Goal: Task Accomplishment & Management: Manage account settings

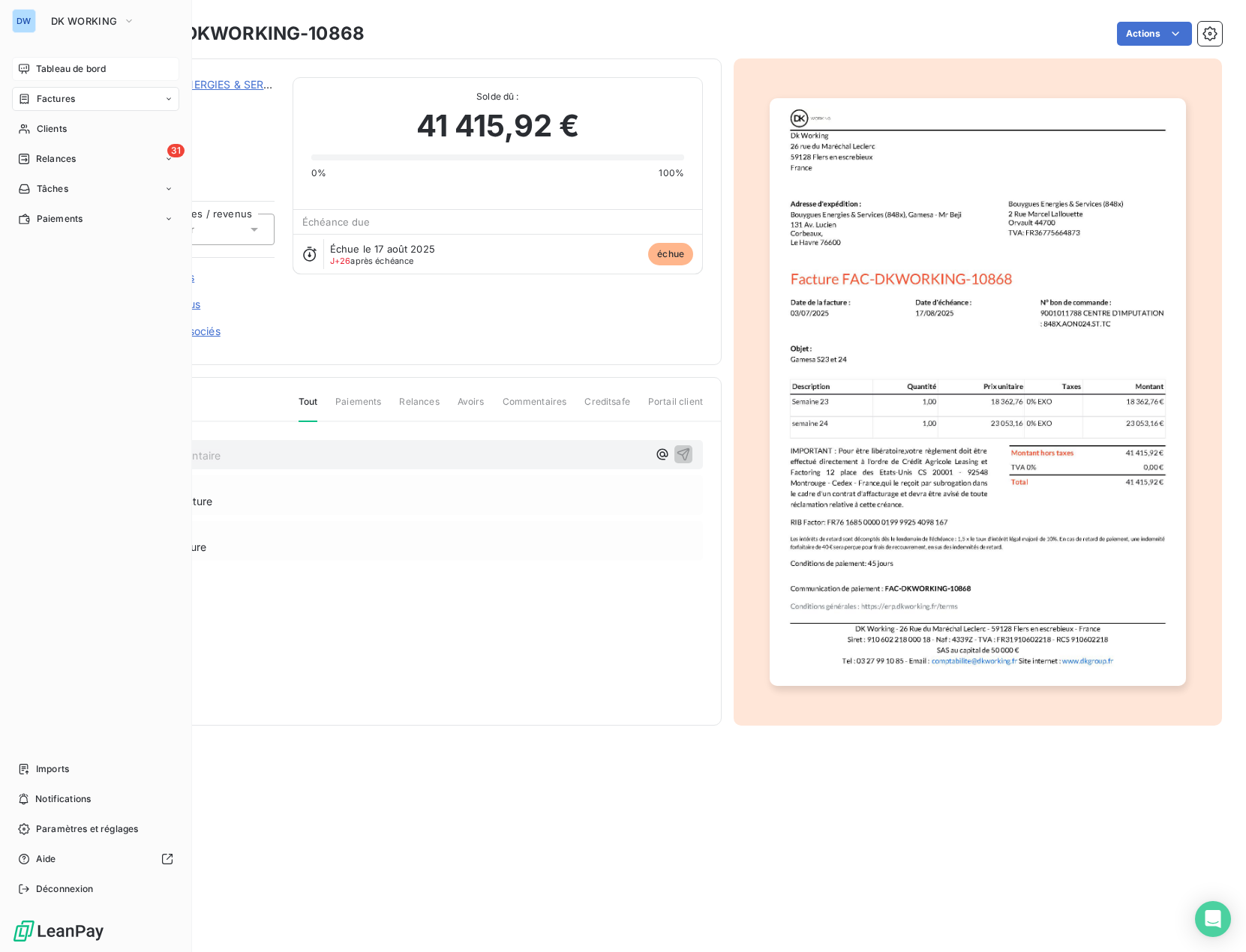
click at [85, 72] on span "Tableau de bord" at bounding box center [70, 69] width 70 height 14
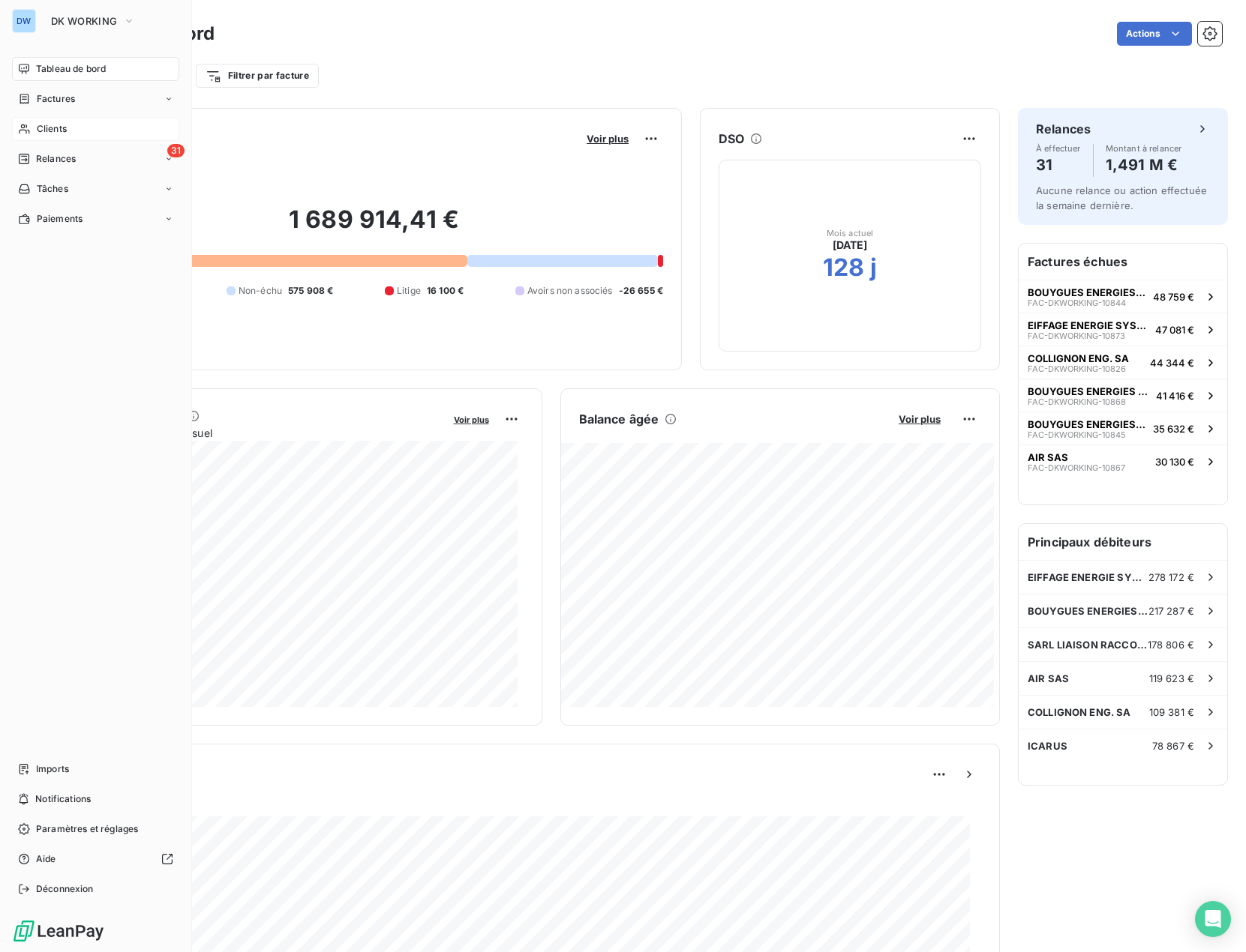
click at [58, 126] on span "Clients" at bounding box center [52, 128] width 30 height 14
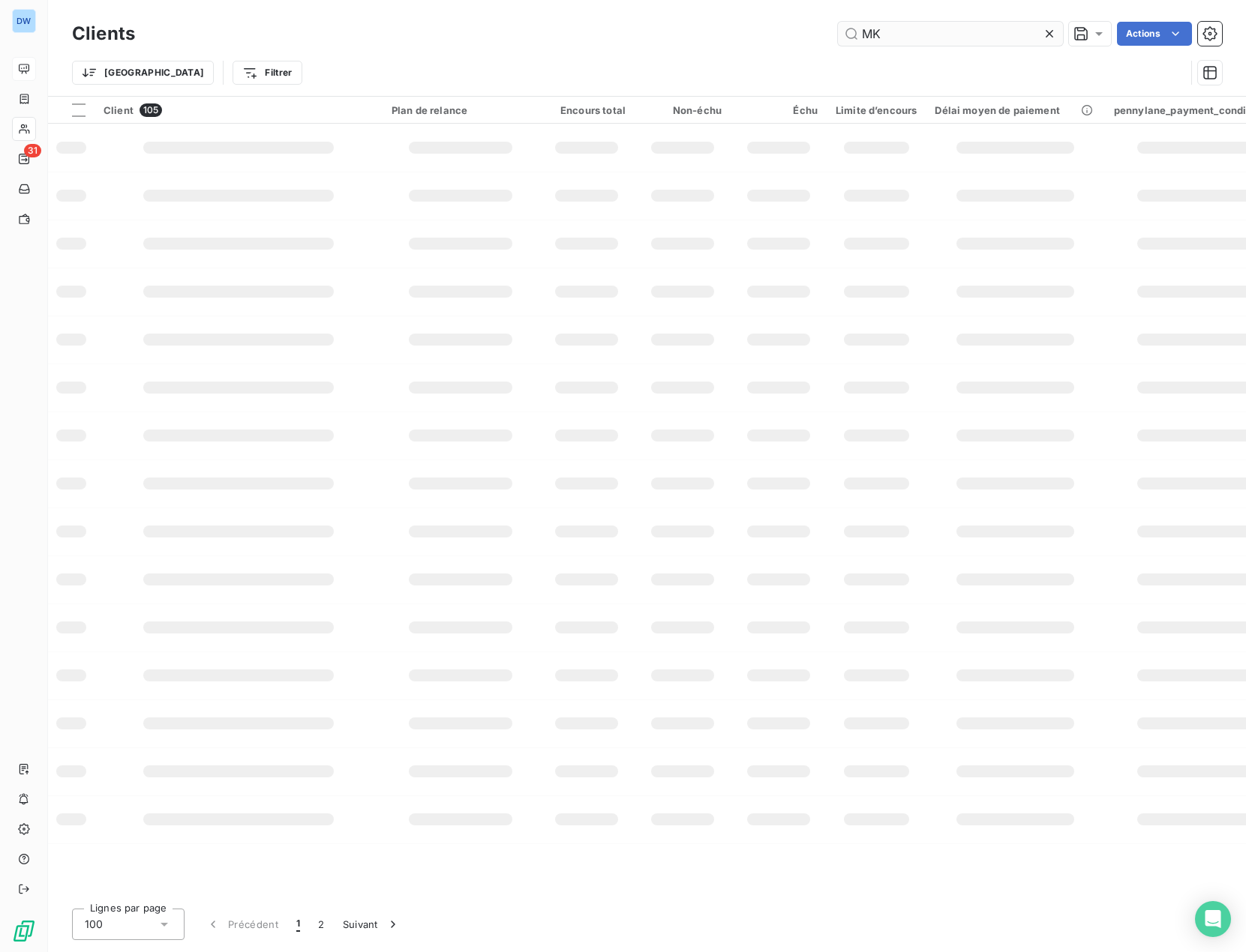
type input "MK"
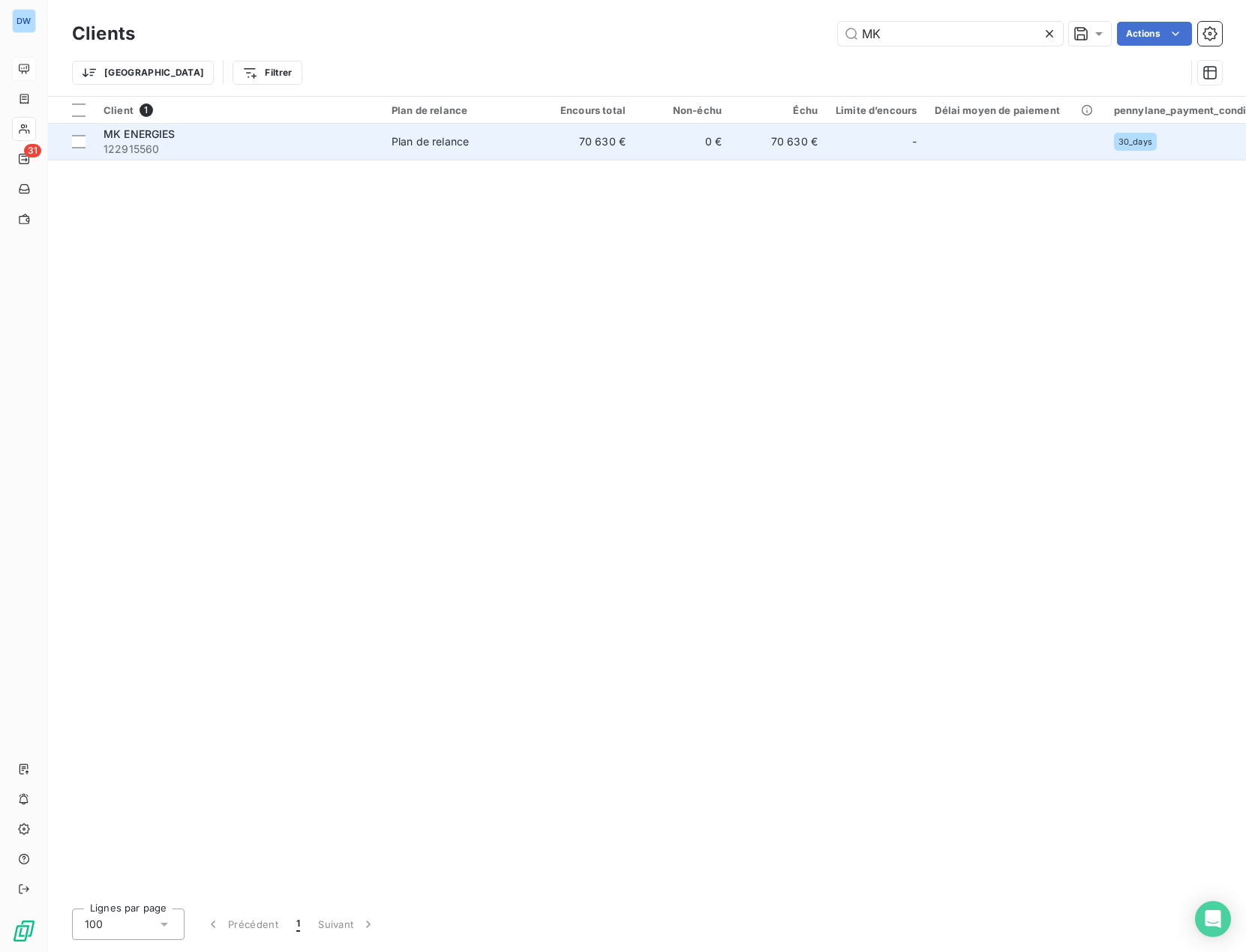
click at [542, 146] on td "70 630 €" at bounding box center [586, 141] width 96 height 36
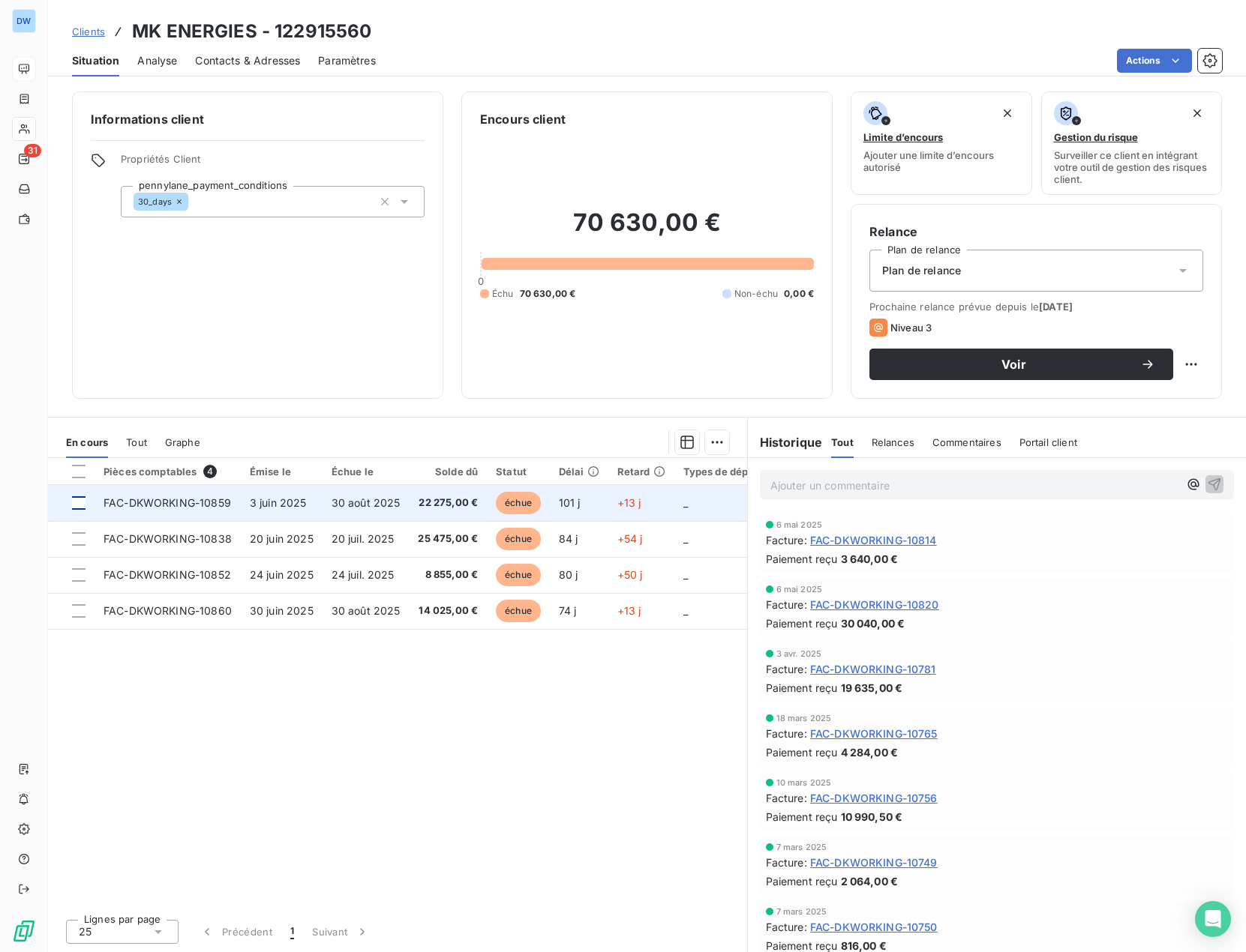
click at [77, 496] on div at bounding box center [79, 503] width 14 height 14
click at [383, 510] on td "30 août 2025" at bounding box center [366, 503] width 87 height 36
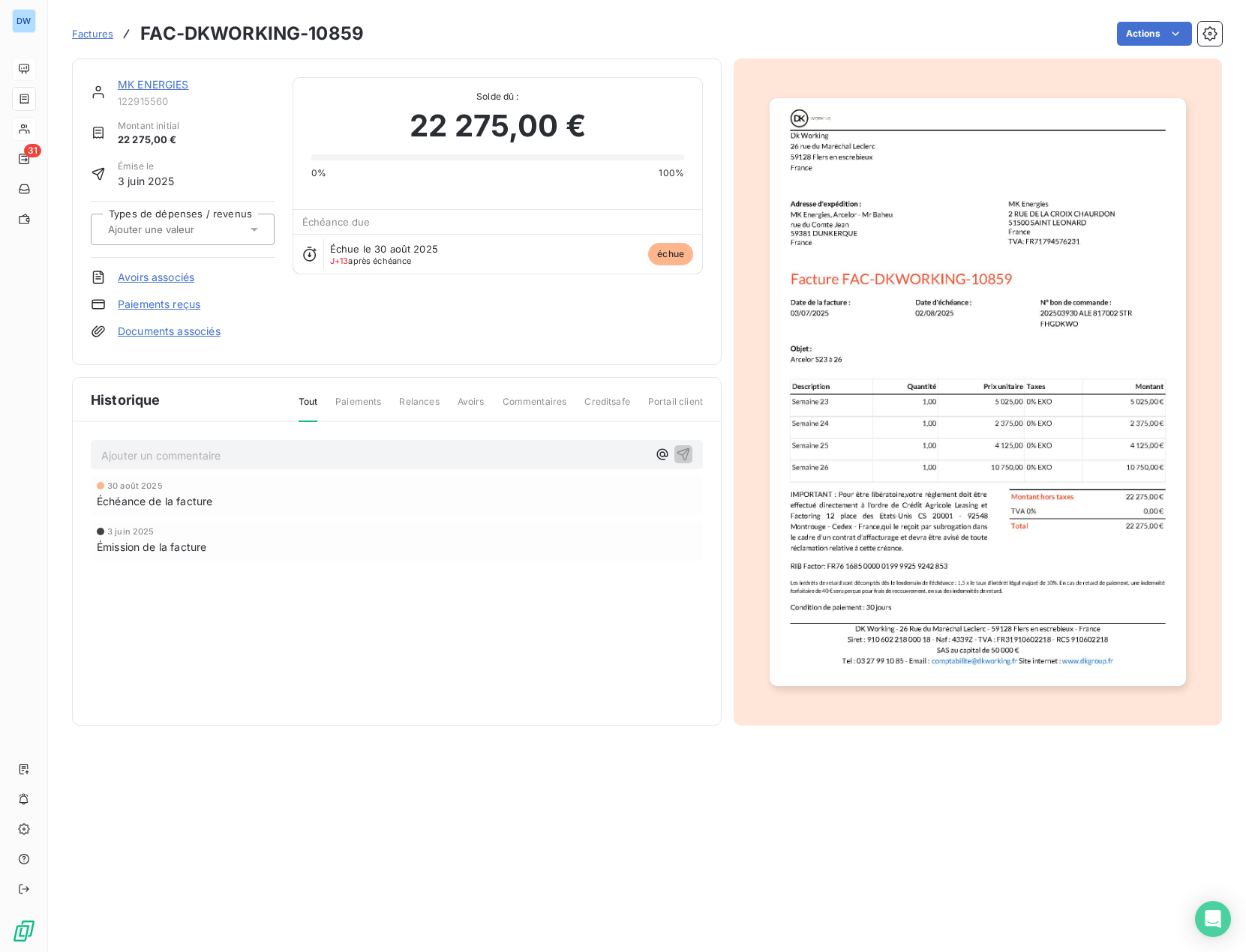
click at [312, 455] on p "Ajouter un commentaire ﻿" at bounding box center [375, 456] width 547 height 19
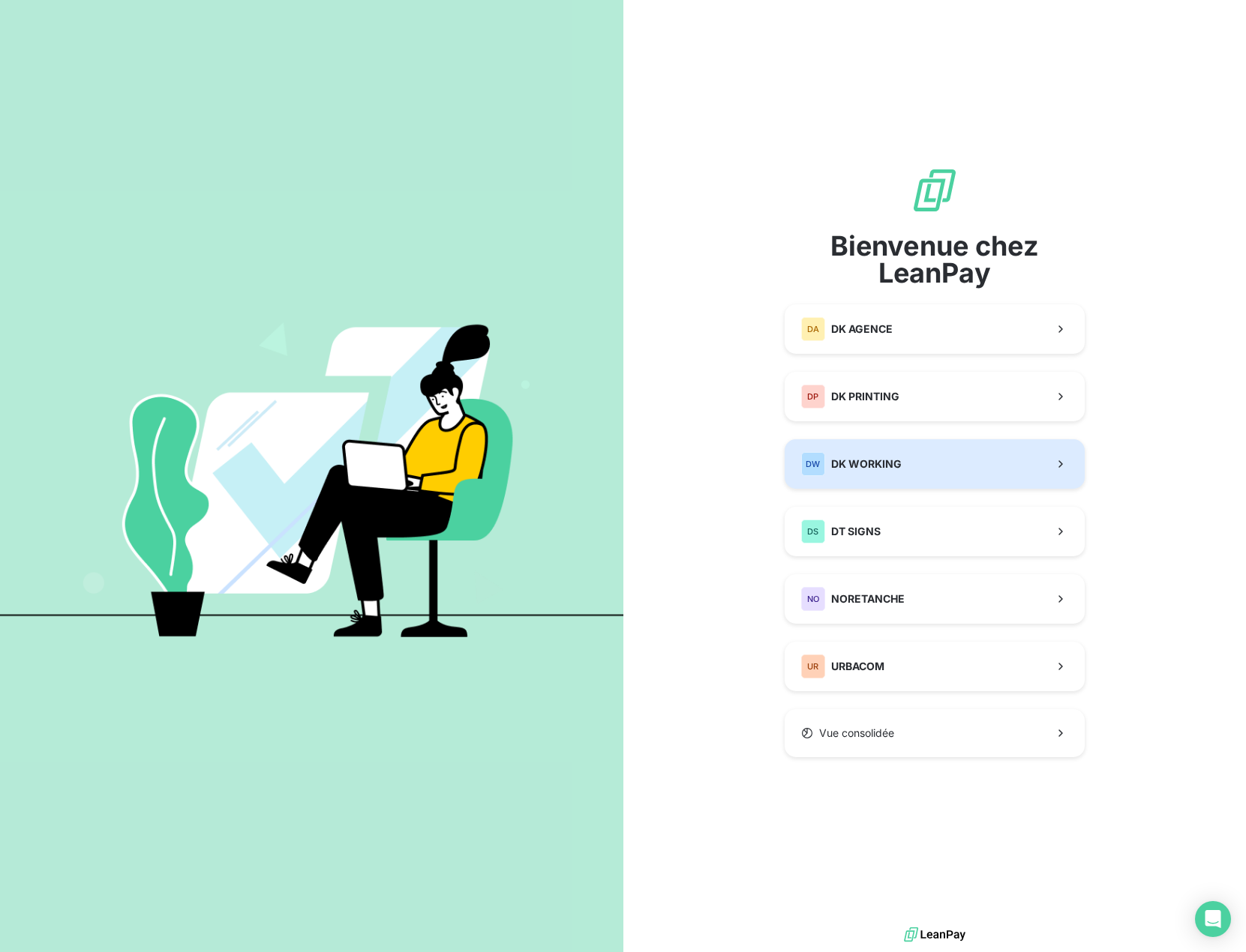
click at [918, 462] on button "DW DK WORKING" at bounding box center [934, 464] width 300 height 50
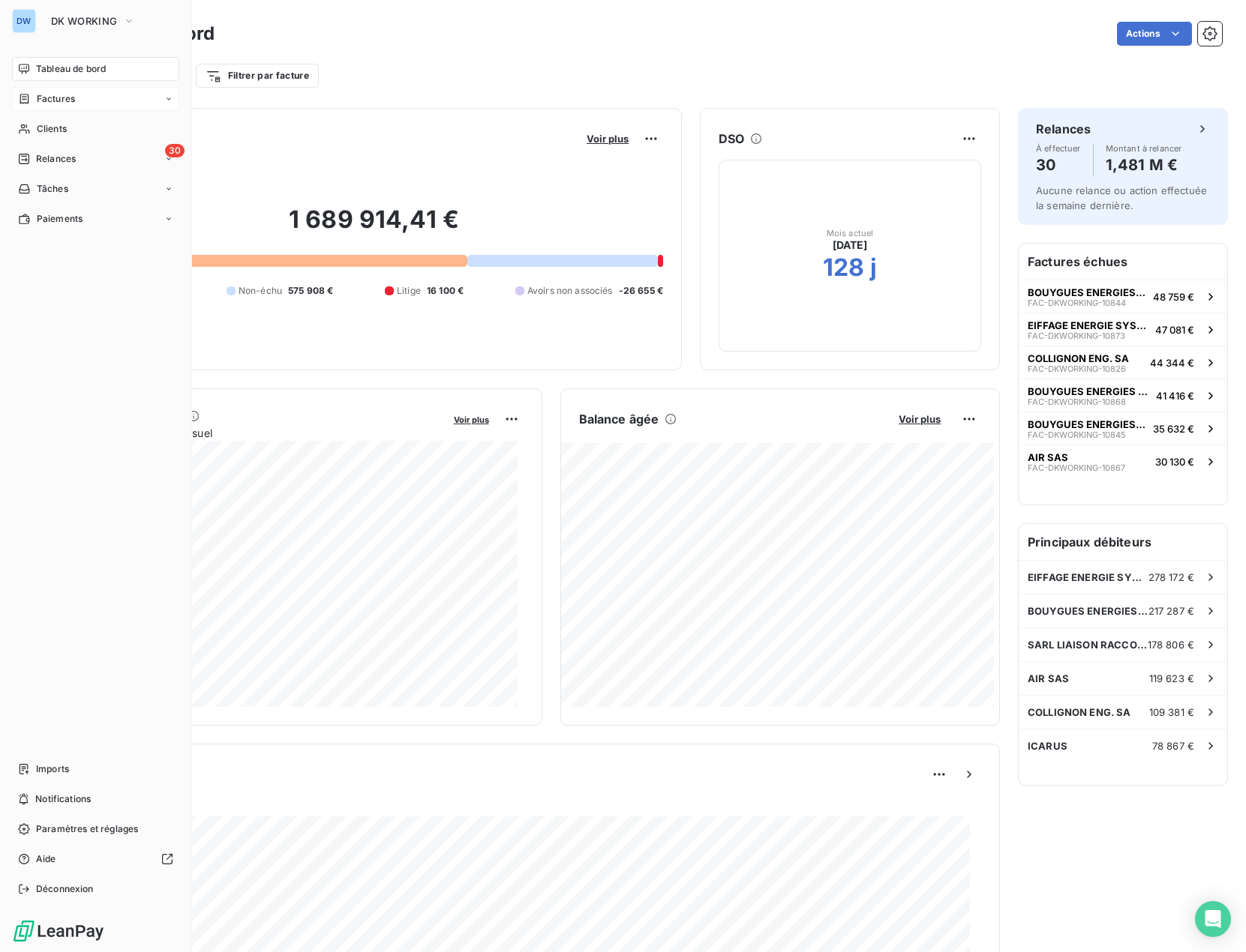
click at [55, 103] on span "Factures" at bounding box center [56, 99] width 38 height 14
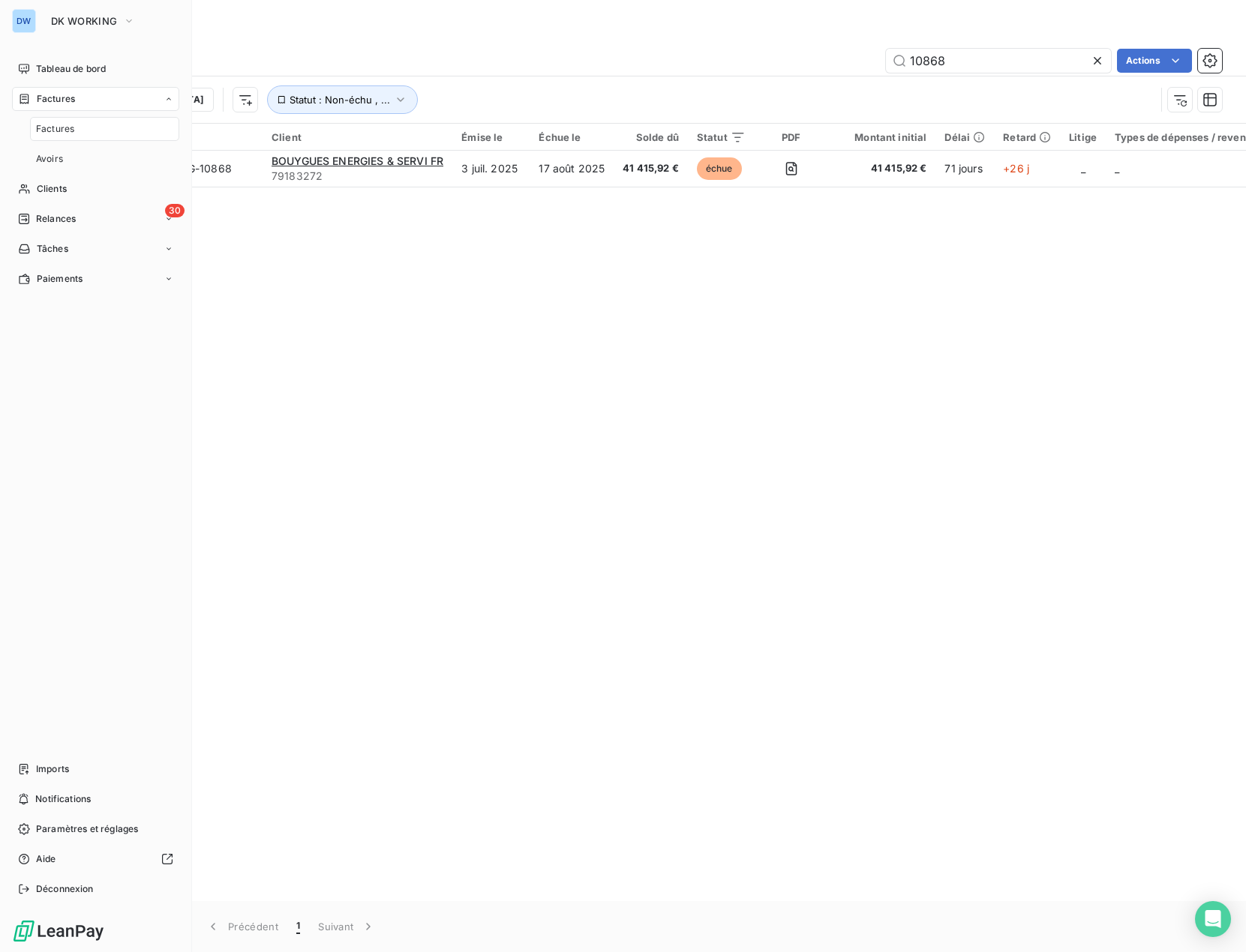
drag, startPoint x: 61, startPoint y: 127, endPoint x: 157, endPoint y: 110, distance: 97.5
click at [61, 127] on span "Factures" at bounding box center [55, 128] width 38 height 14
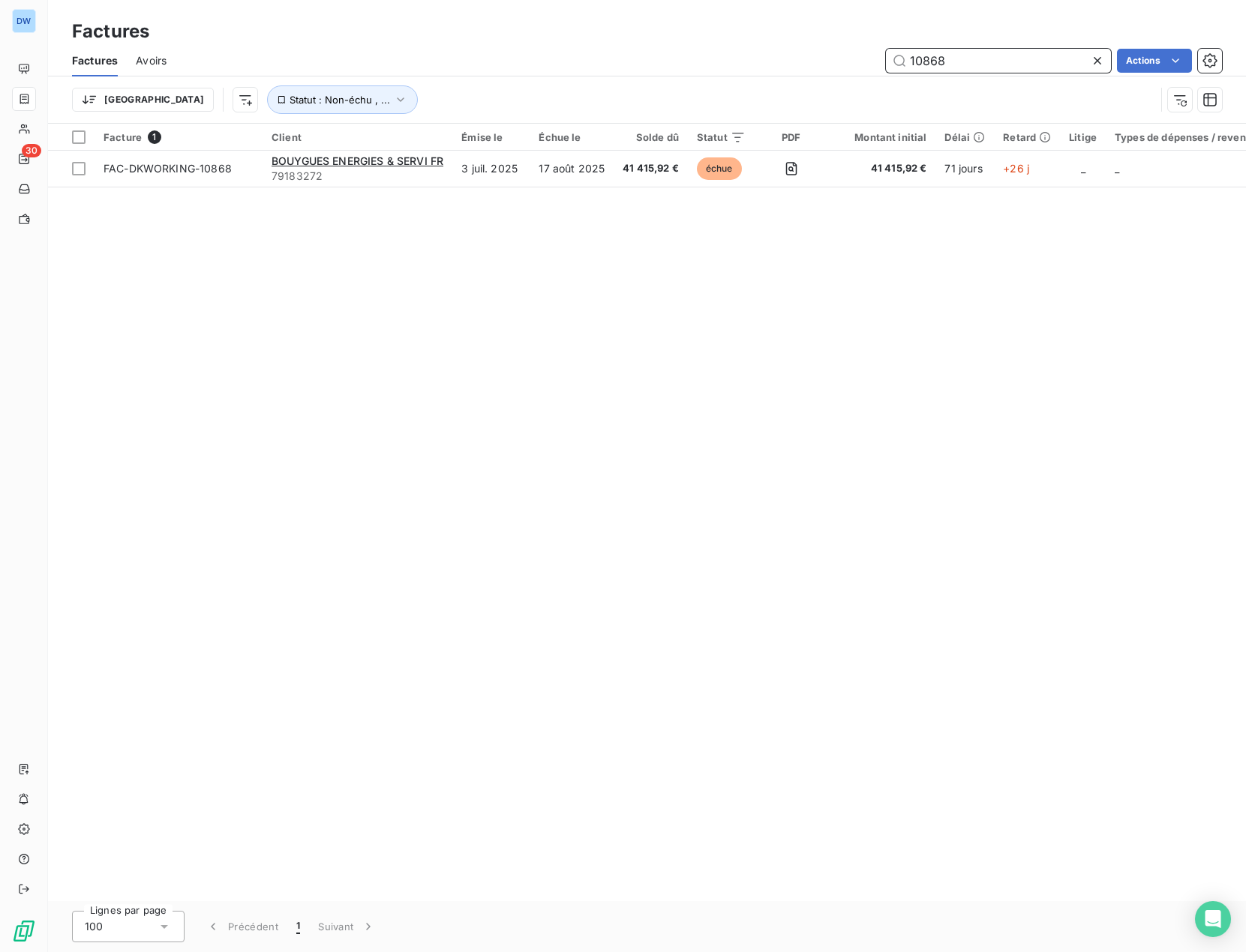
drag, startPoint x: 987, startPoint y: 57, endPoint x: 727, endPoint y: 43, distance: 260.4
click at [727, 43] on div "Factures Factures Avoirs 10868 Actions Trier Statut : Non-échu , ..." at bounding box center [647, 61] width 1198 height 123
type input "MK"
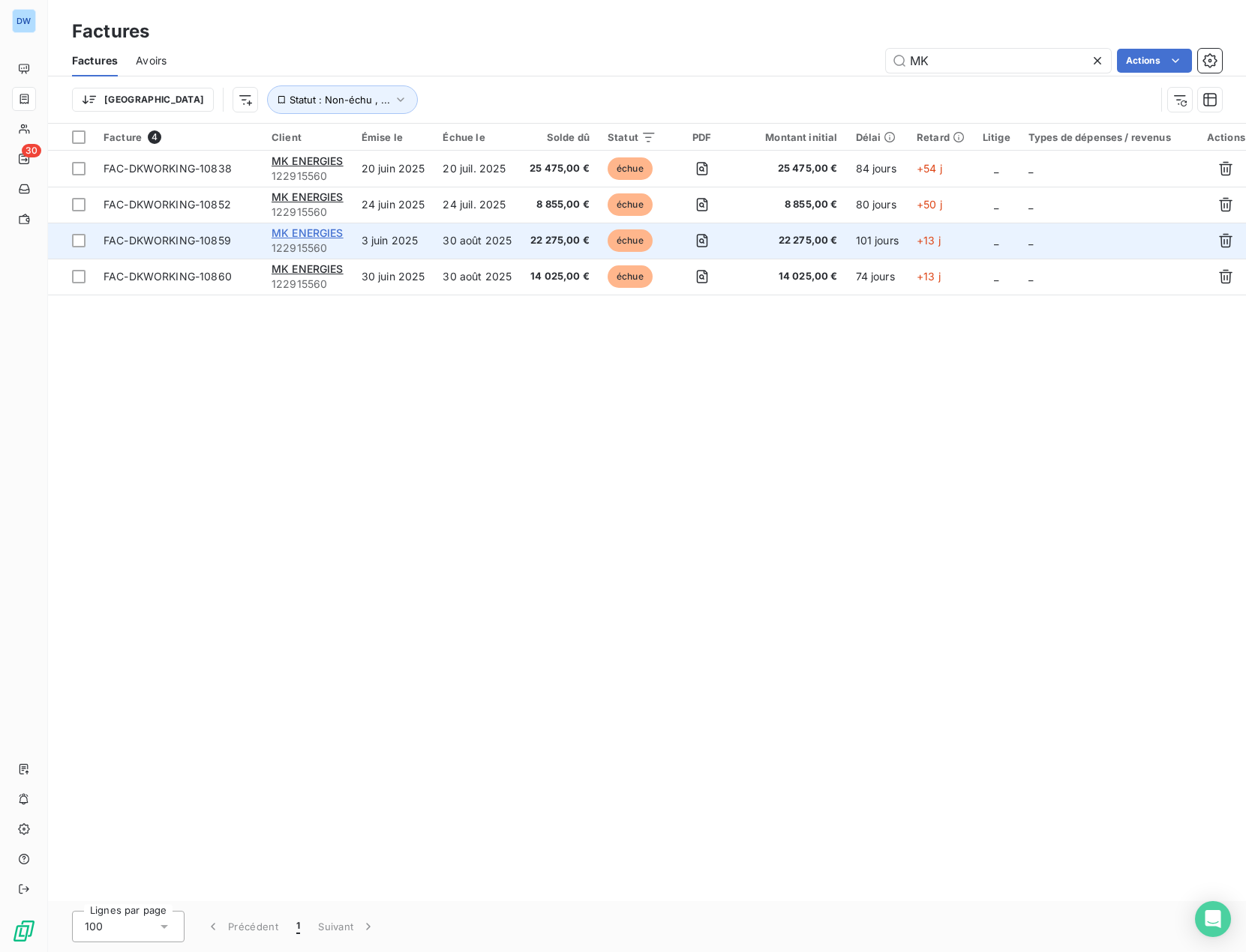
click at [308, 234] on span "MK ENERGIES" at bounding box center [308, 233] width 72 height 13
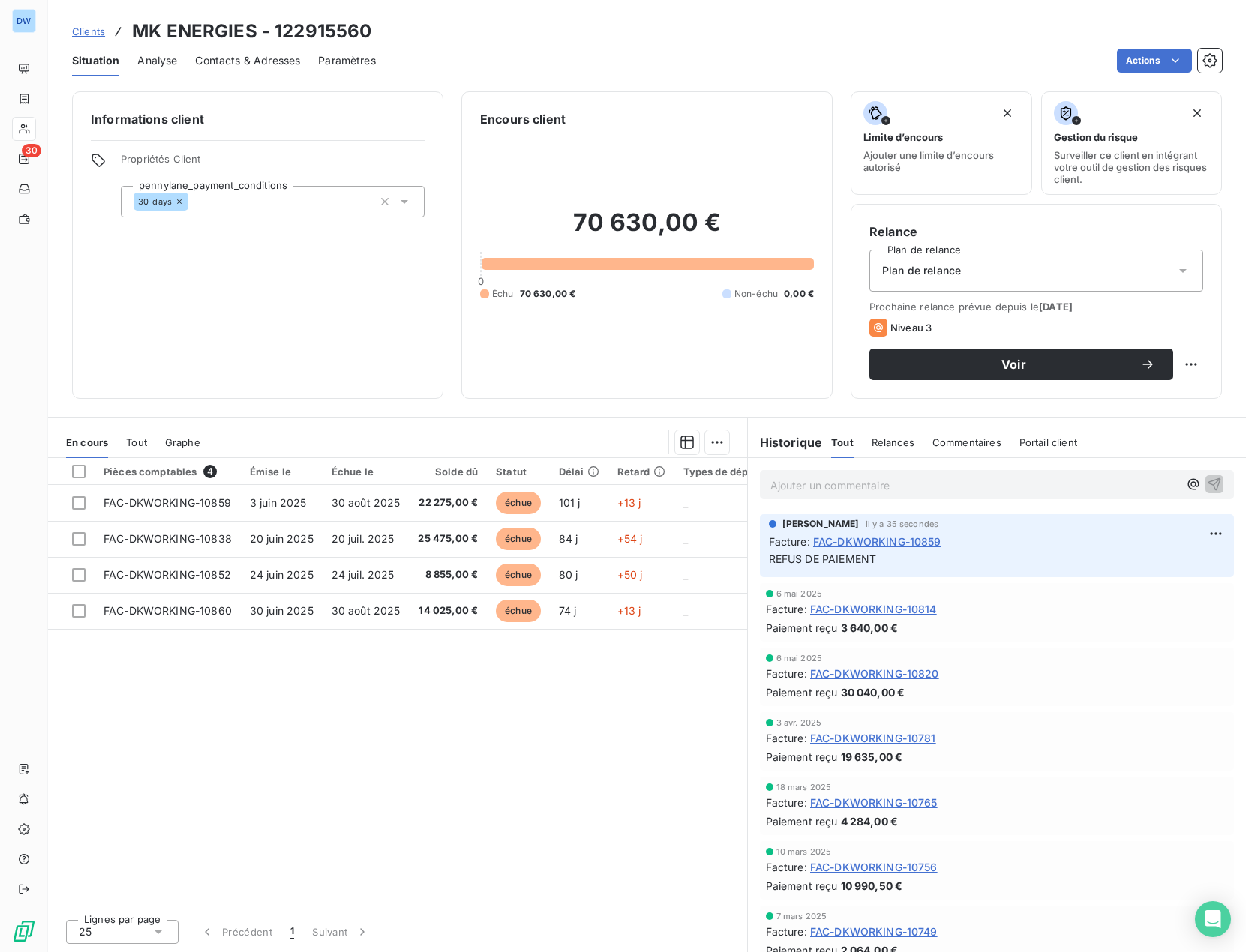
click at [885, 546] on span "FAC-DKWORKING-10859" at bounding box center [877, 541] width 128 height 16
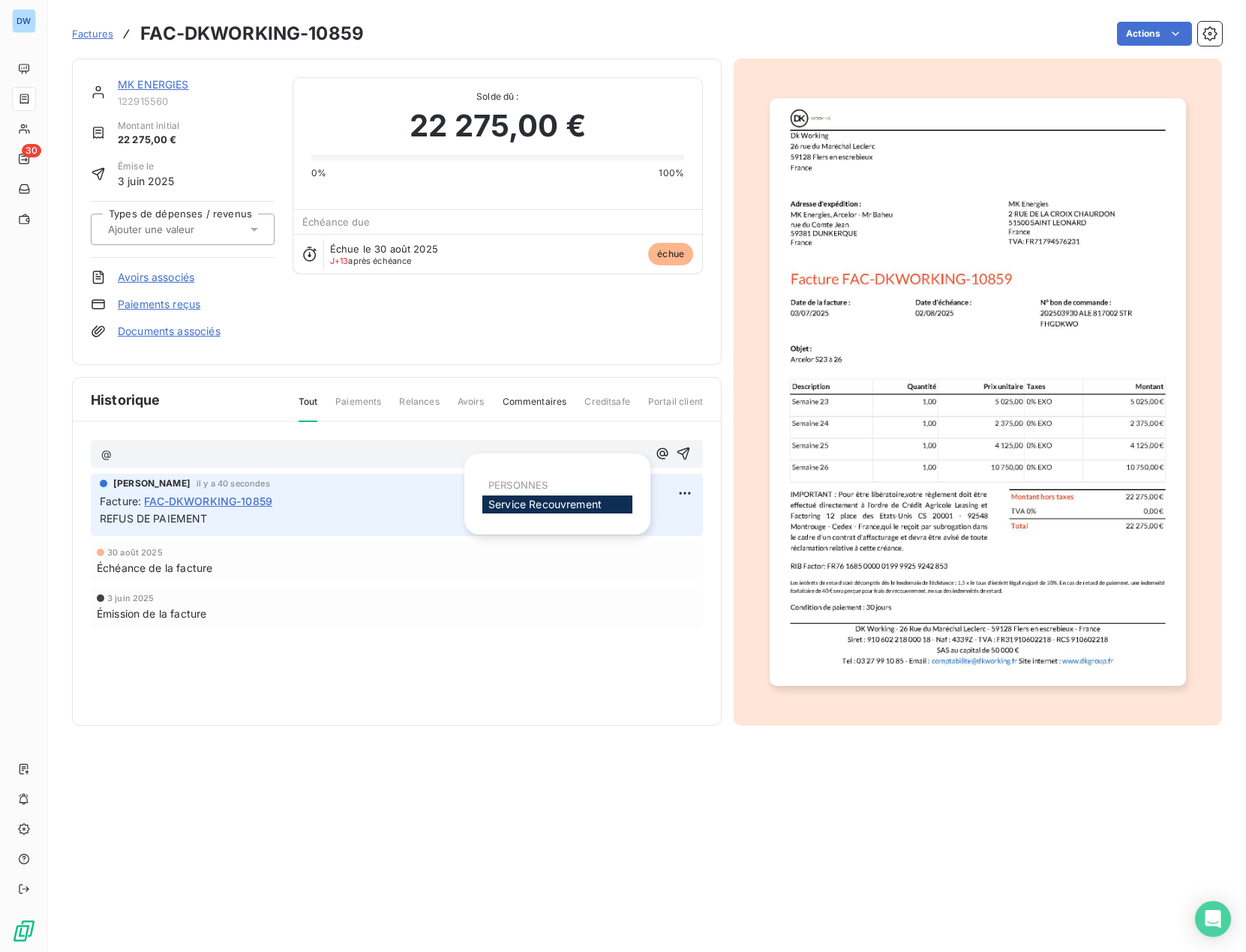
drag, startPoint x: 664, startPoint y: 457, endPoint x: 362, endPoint y: 537, distance: 312.4
click at [423, 599] on div "3 juin 2025" at bounding box center [397, 598] width 601 height 9
click at [176, 455] on p "@" at bounding box center [375, 455] width 547 height 17
click at [500, 503] on span "Service Recouvrement" at bounding box center [545, 505] width 113 height 13
click at [191, 451] on span "@ Service Recouvrement ﻿" at bounding box center [160, 455] width 115 height 17
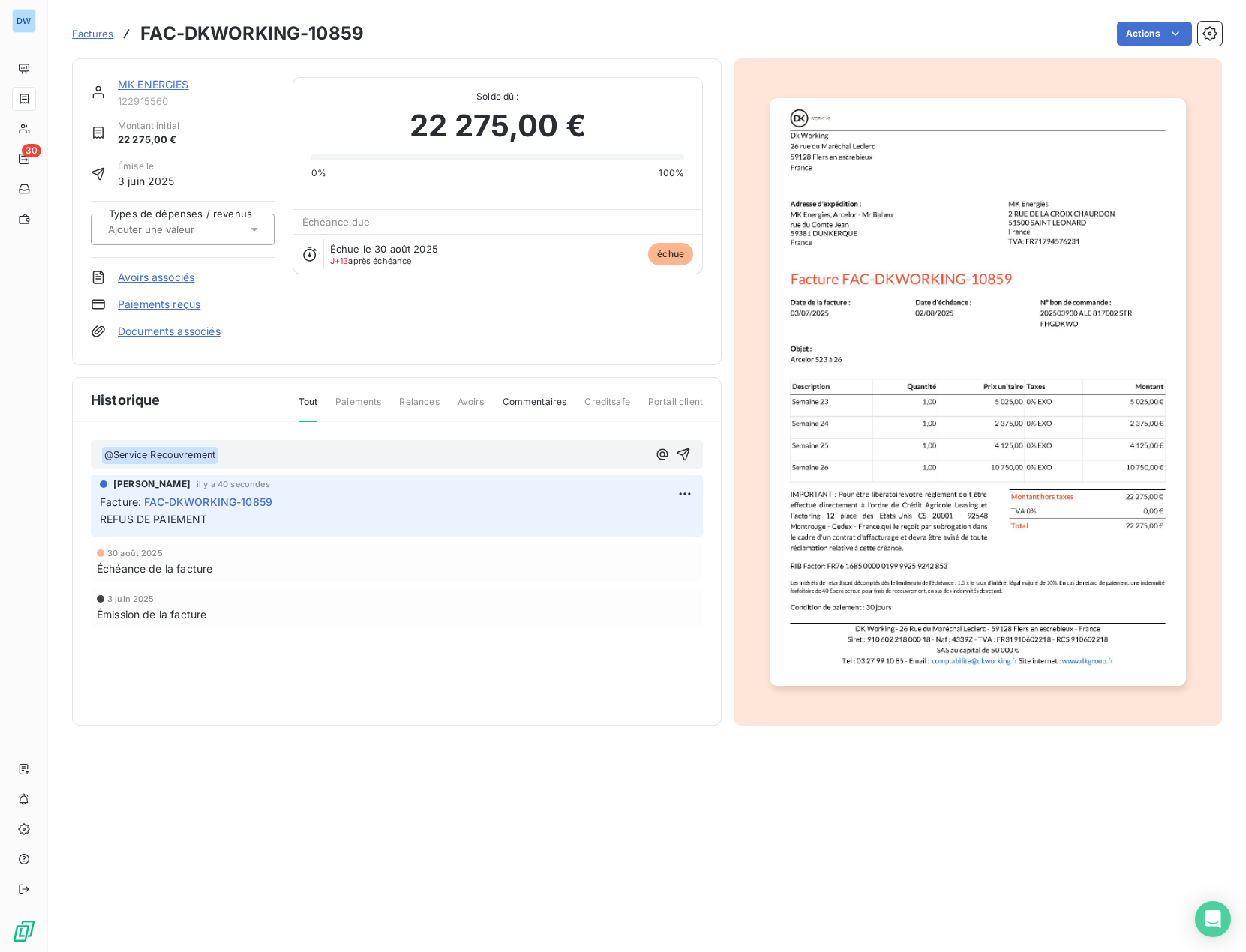
click at [238, 447] on p "﻿ @ Service Recouvrement ﻿ ﻿" at bounding box center [375, 456] width 547 height 18
click at [231, 449] on p "﻿ @ Service Recouvrement ﻿ ﻿" at bounding box center [375, 456] width 547 height 18
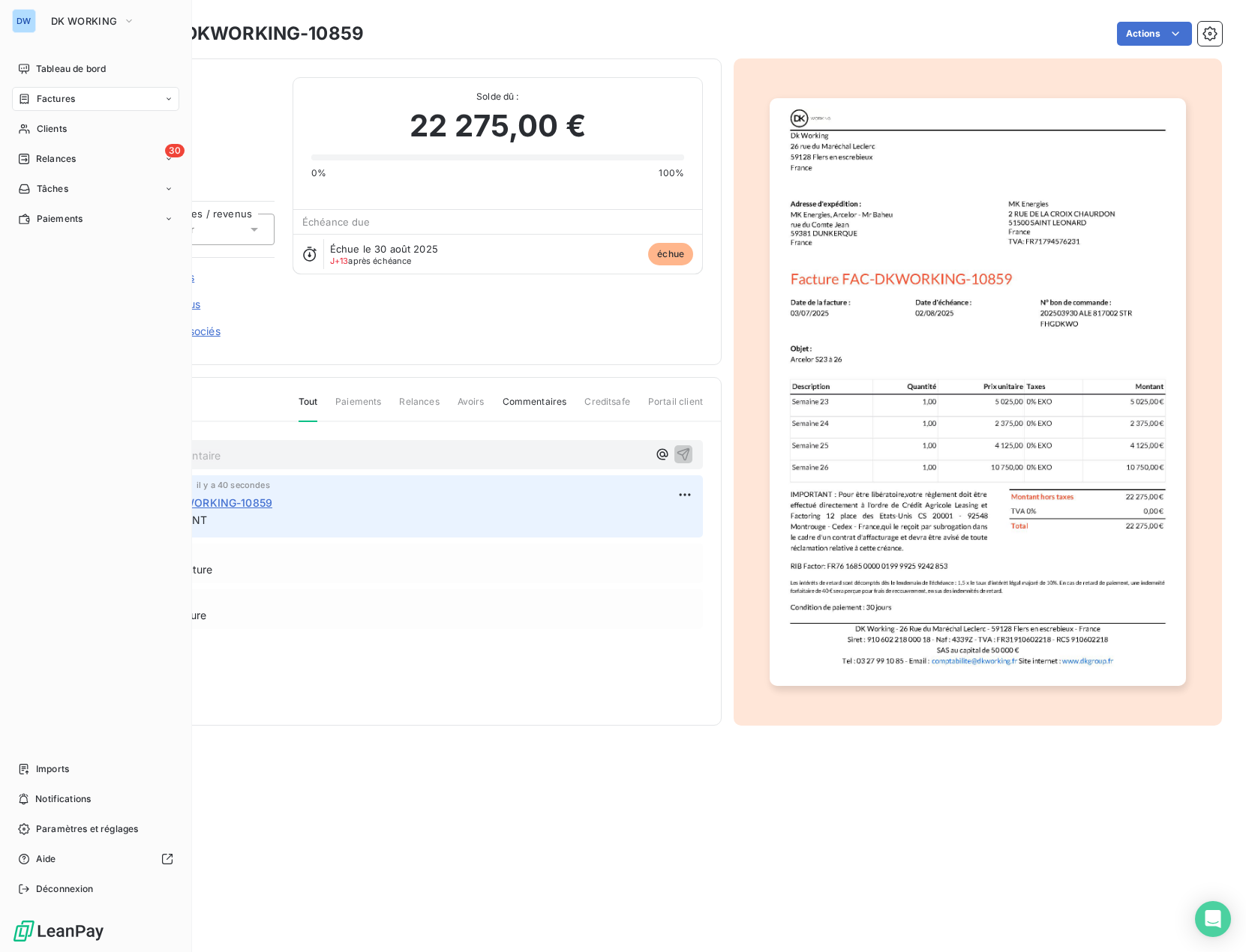
drag, startPoint x: 99, startPoint y: 832, endPoint x: 198, endPoint y: 904, distance: 122.4
click at [198, 904] on section "Factures FAC-DKWORKING-10859 Actions MK ENERGIES 122915560 Montant initial 22 2…" at bounding box center [647, 476] width 1198 height 952
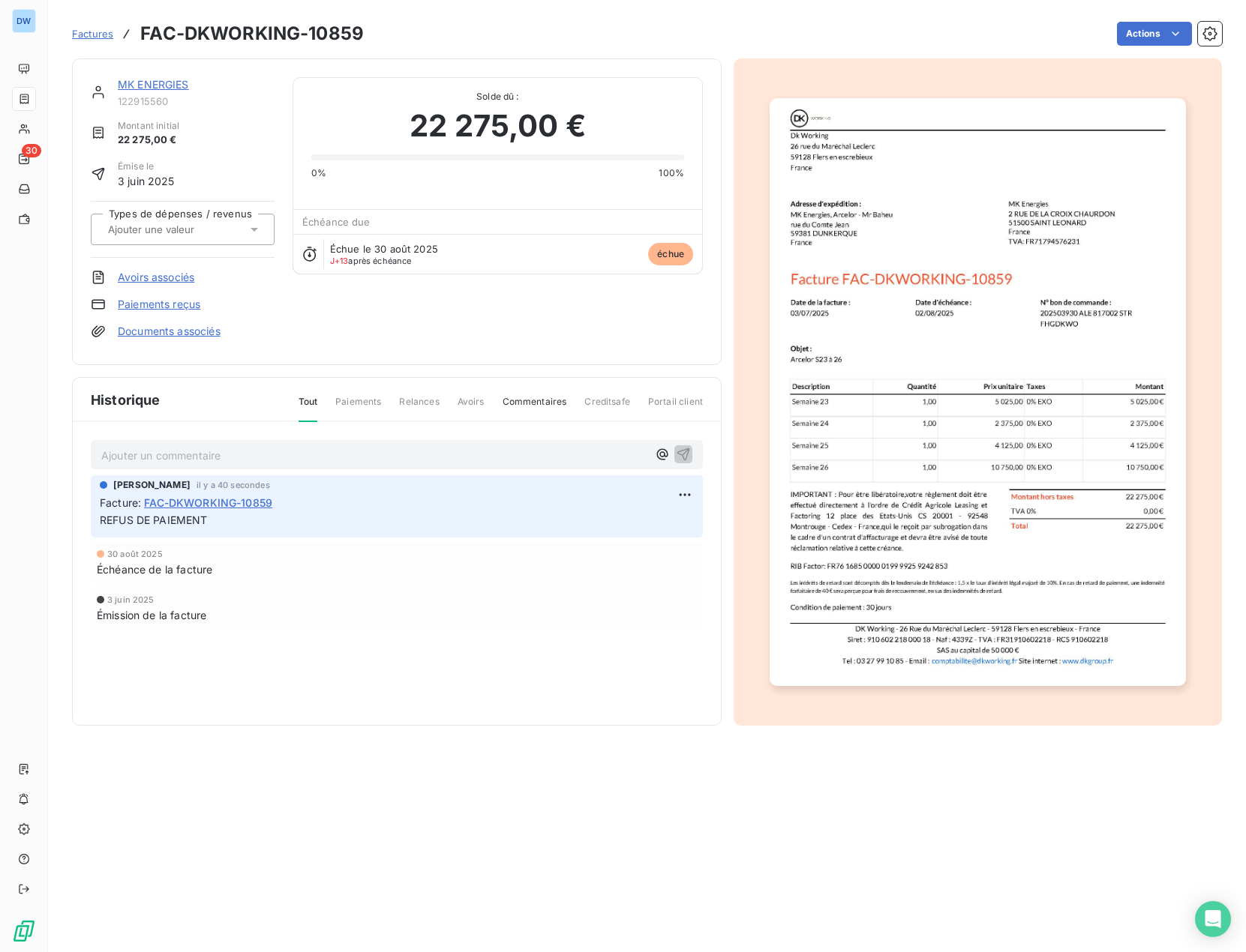
click at [361, 401] on span "Paiements" at bounding box center [358, 407] width 46 height 25
click at [310, 403] on span "Tout" at bounding box center [308, 408] width 20 height 27
click at [364, 401] on span "Paiements" at bounding box center [358, 407] width 46 height 25
click at [466, 398] on span "Avoirs" at bounding box center [470, 407] width 27 height 25
click at [523, 405] on span "Commentaires" at bounding box center [534, 407] width 65 height 25
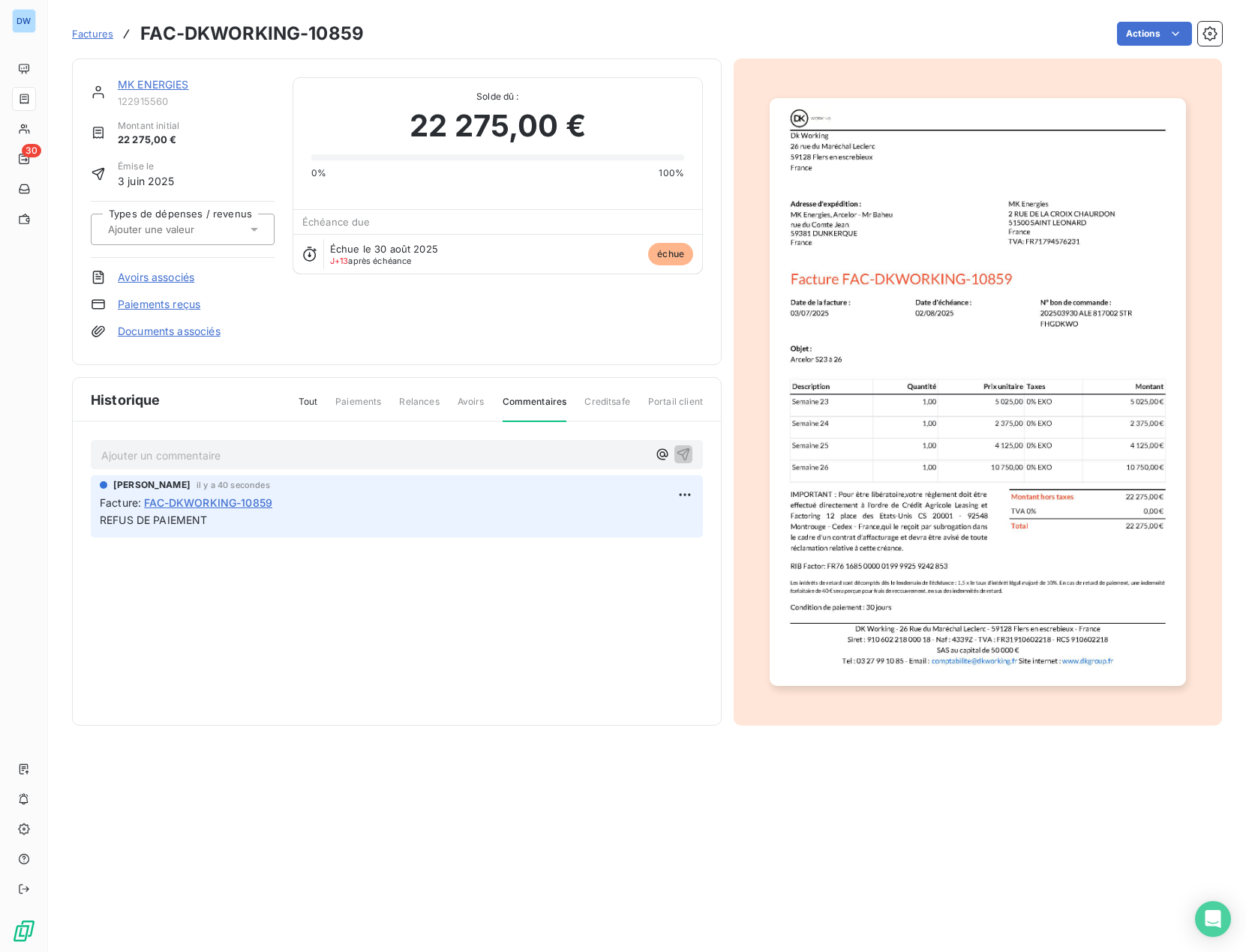
click at [304, 402] on span "Tout" at bounding box center [308, 407] width 20 height 25
click at [629, 410] on span "Creditsafe" at bounding box center [607, 407] width 46 height 25
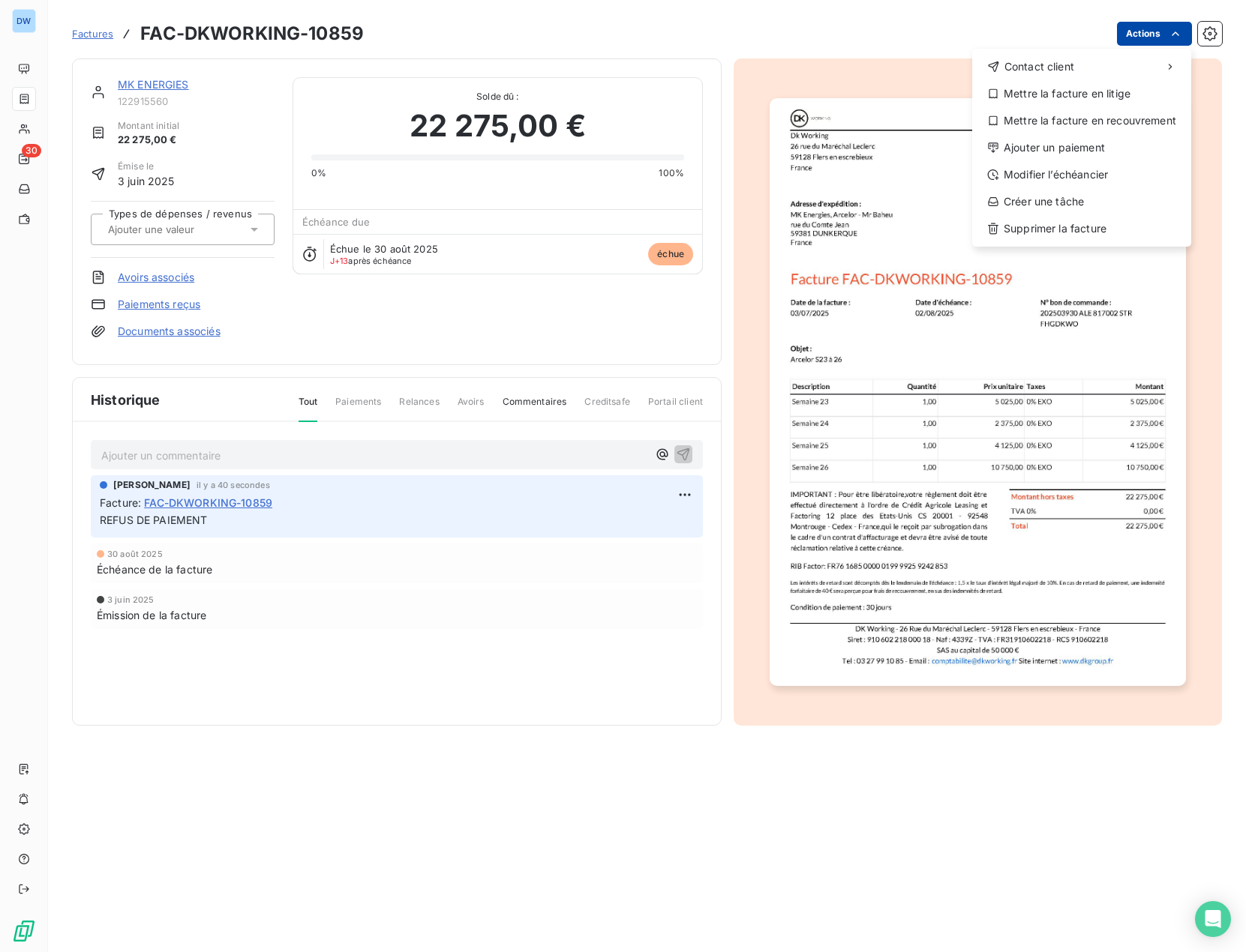
click at [1144, 39] on html "DW 30 Factures FAC-DKWORKING-10859 Actions Contact client Mettre la facture en …" at bounding box center [623, 476] width 1246 height 952
click at [1073, 95] on div "Mettre la facture en litige" at bounding box center [1082, 93] width 207 height 24
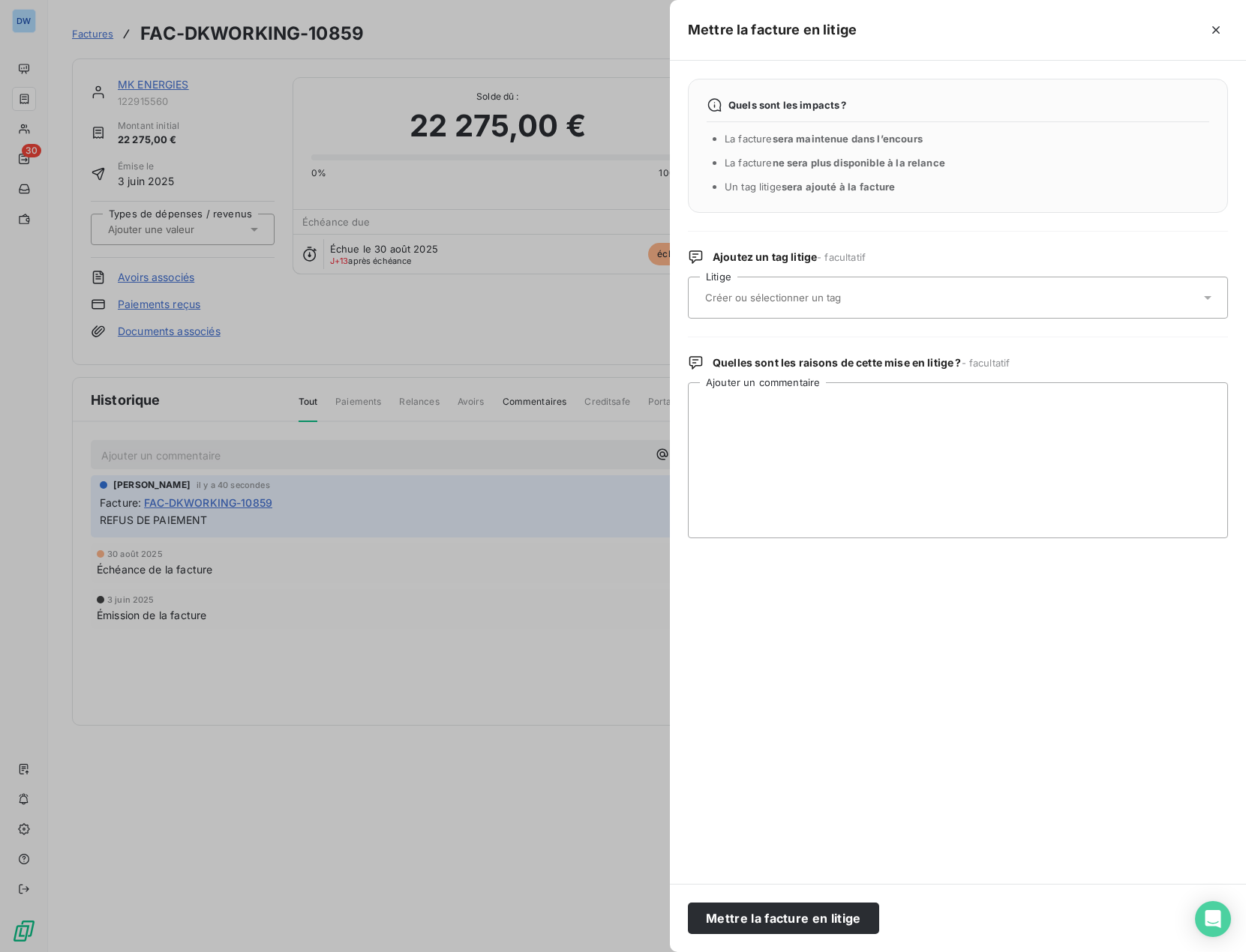
click at [801, 288] on div at bounding box center [950, 298] width 500 height 32
type input "REFUS DE PAIEMENT"
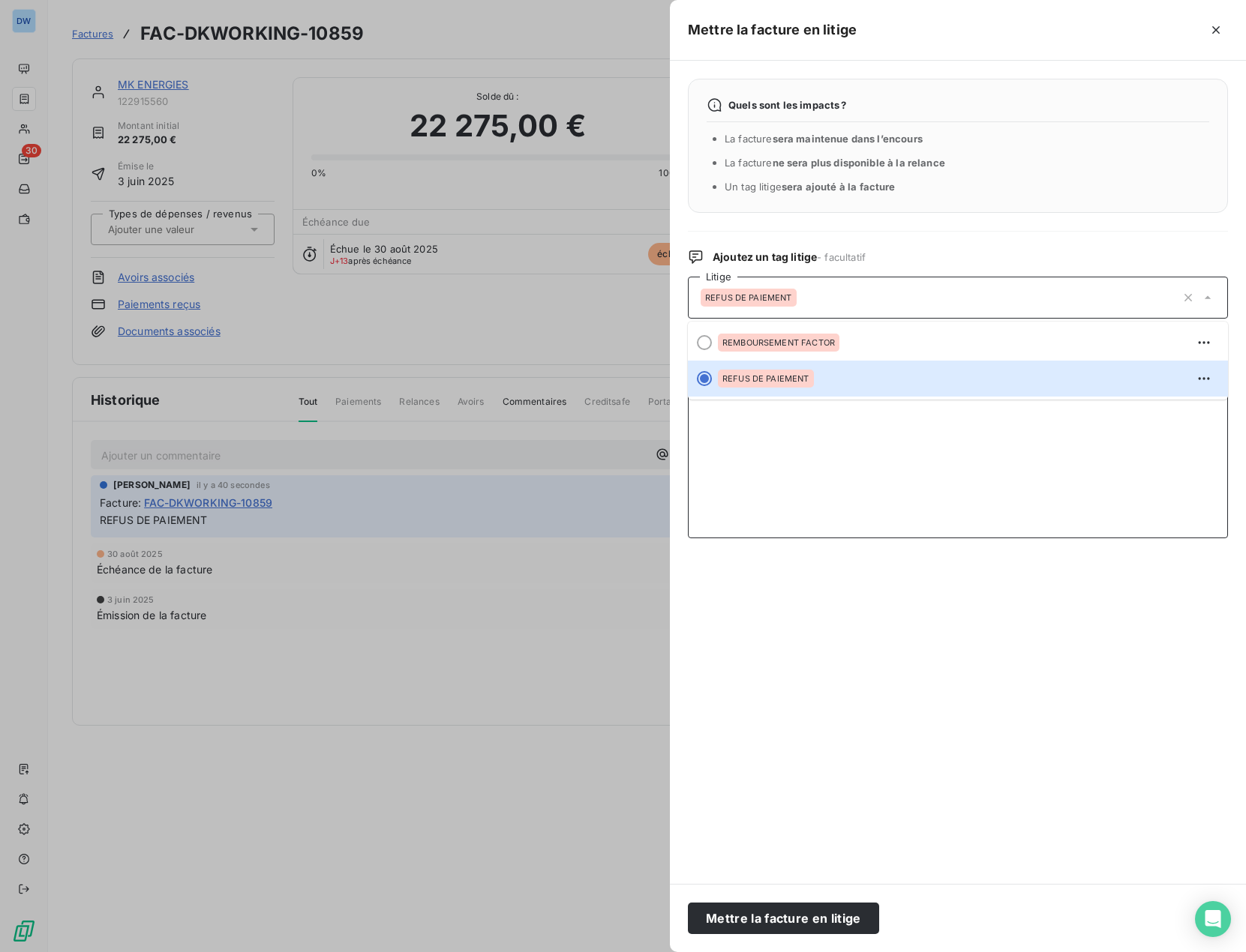
click at [857, 457] on textarea "Ajouter un commentaire" at bounding box center [958, 460] width 540 height 156
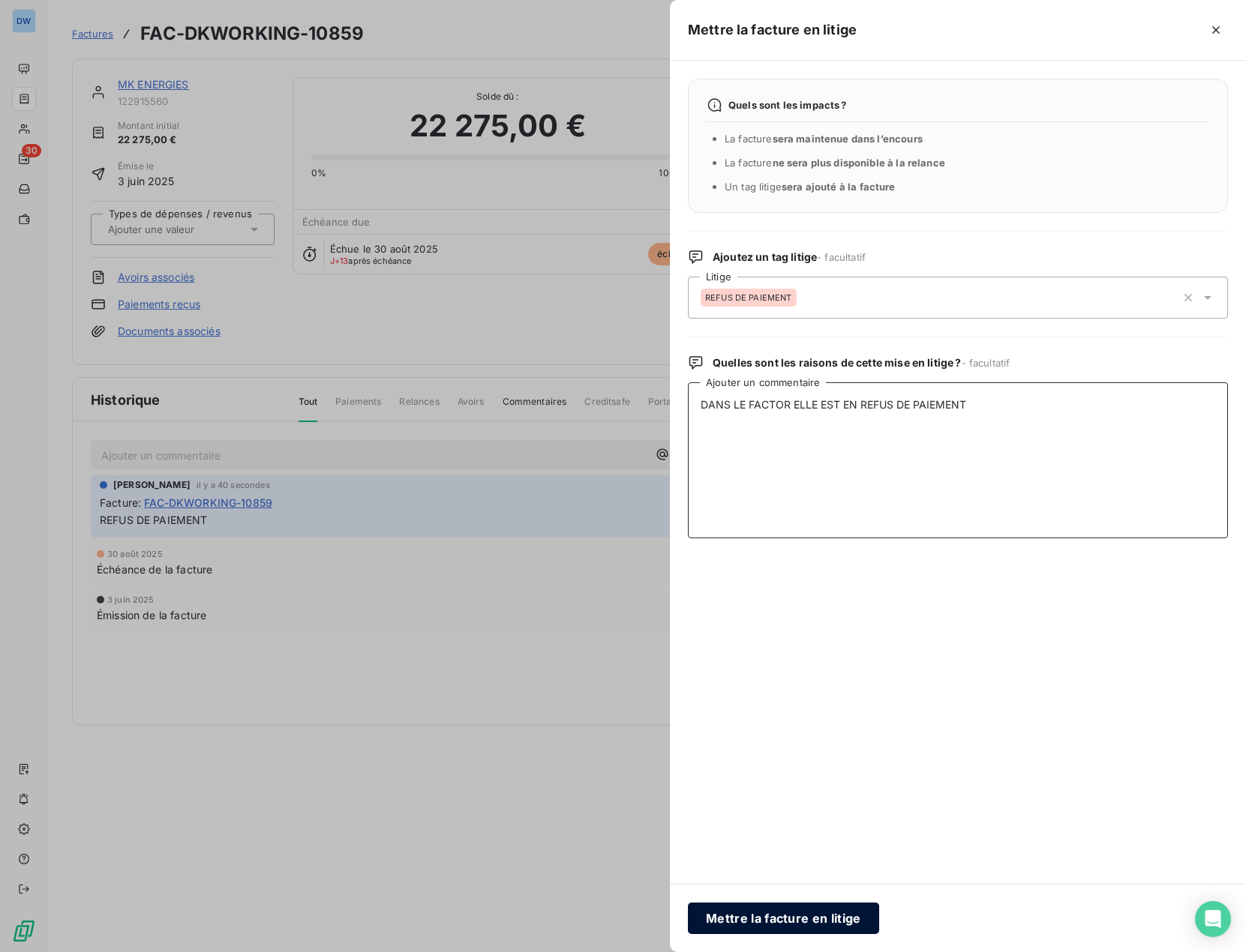
type textarea "DANS LE FACTOR ELLE EST EN REFUS DE PAIEMENT"
click at [782, 914] on button "Mettre la facture en litige" at bounding box center [784, 918] width 191 height 32
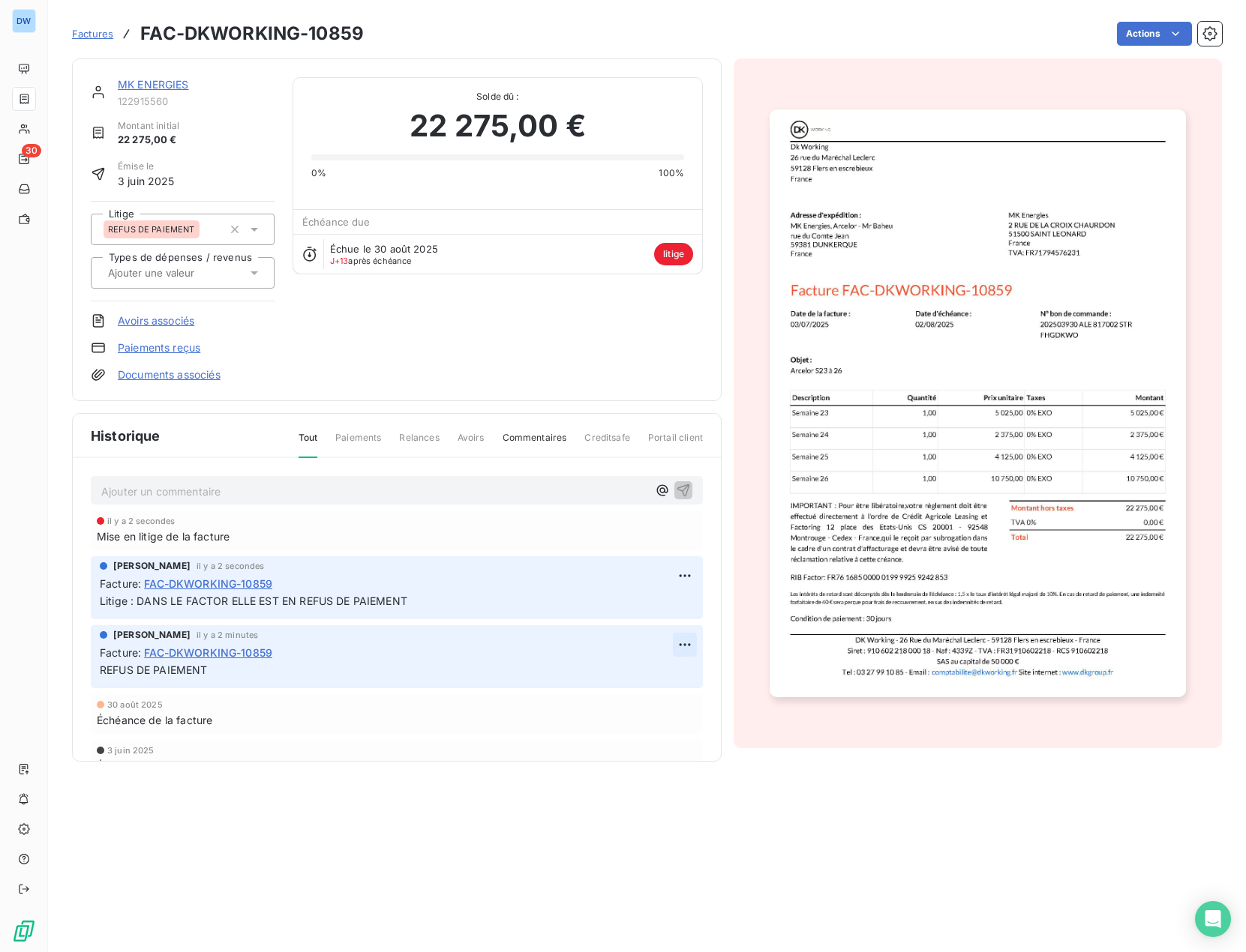
click at [677, 644] on html "DW 30 Factures FAC-DKWORKING-10859 Actions MK ENERGIES 122915560 Montant initia…" at bounding box center [623, 476] width 1246 height 952
click at [635, 704] on div "Supprimer" at bounding box center [637, 704] width 84 height 24
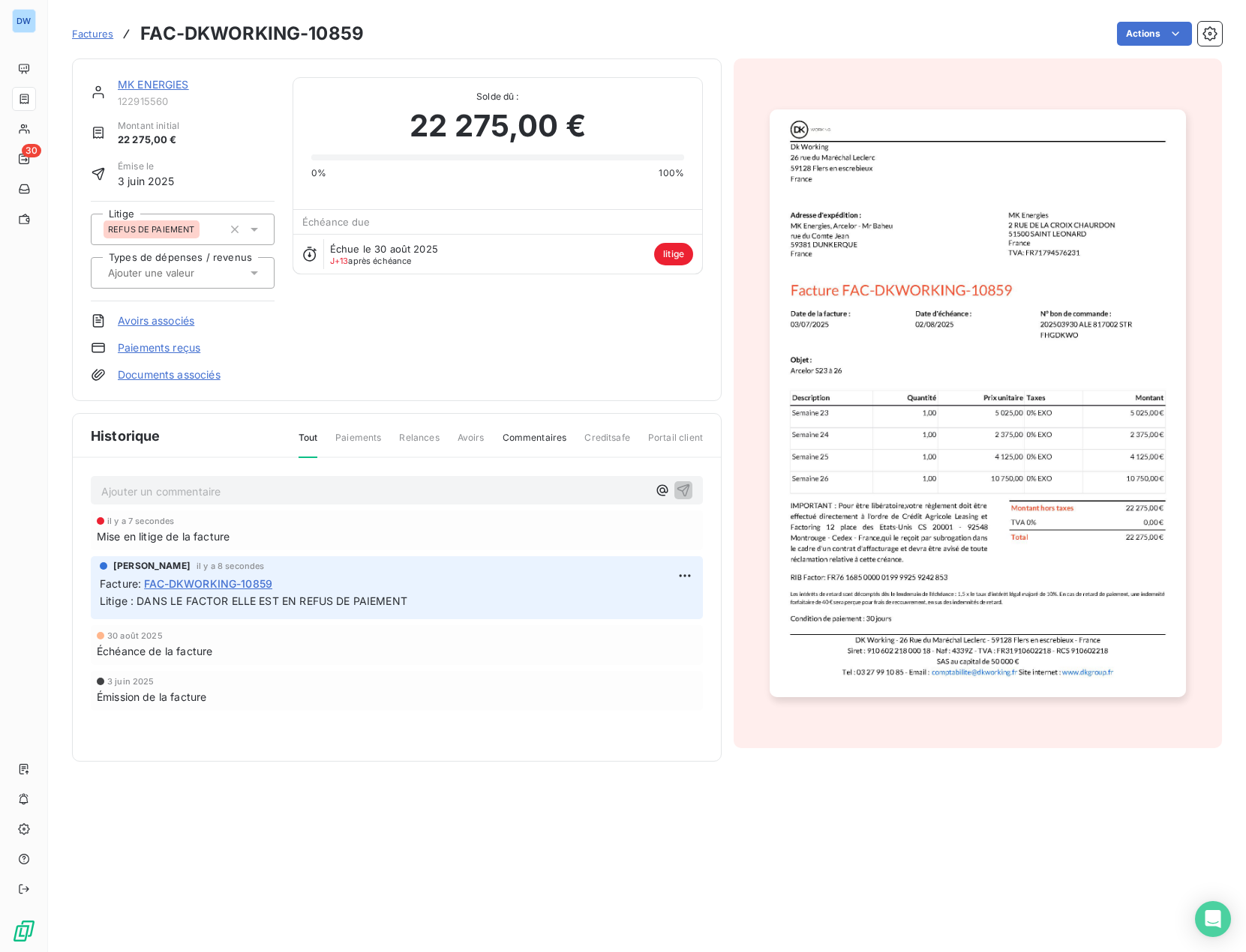
click at [161, 83] on link "MK ENERGIES" at bounding box center [153, 84] width 71 height 13
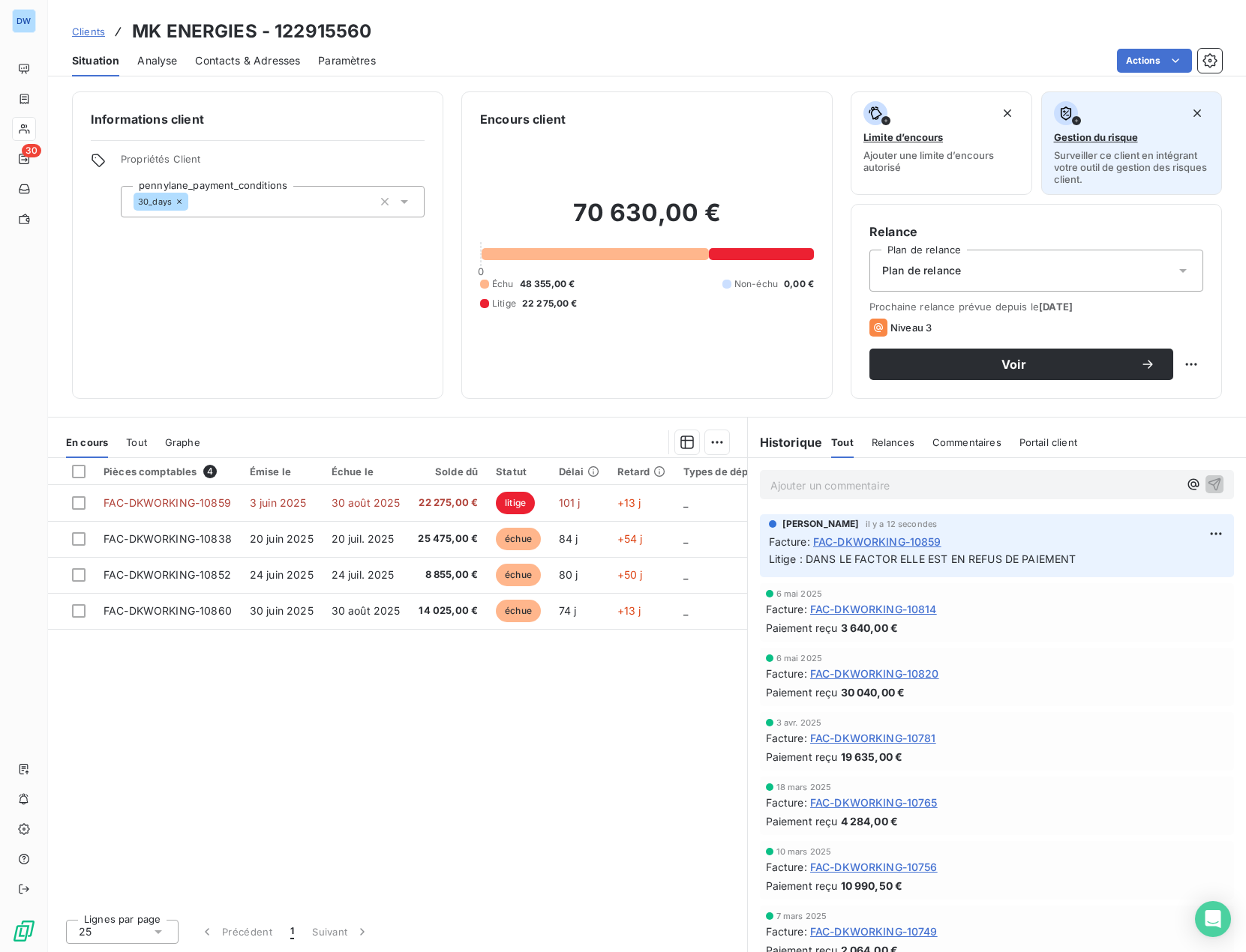
click at [1098, 138] on span "Gestion du risque" at bounding box center [1095, 137] width 84 height 12
click at [1196, 110] on icon "button" at bounding box center [1197, 113] width 15 height 15
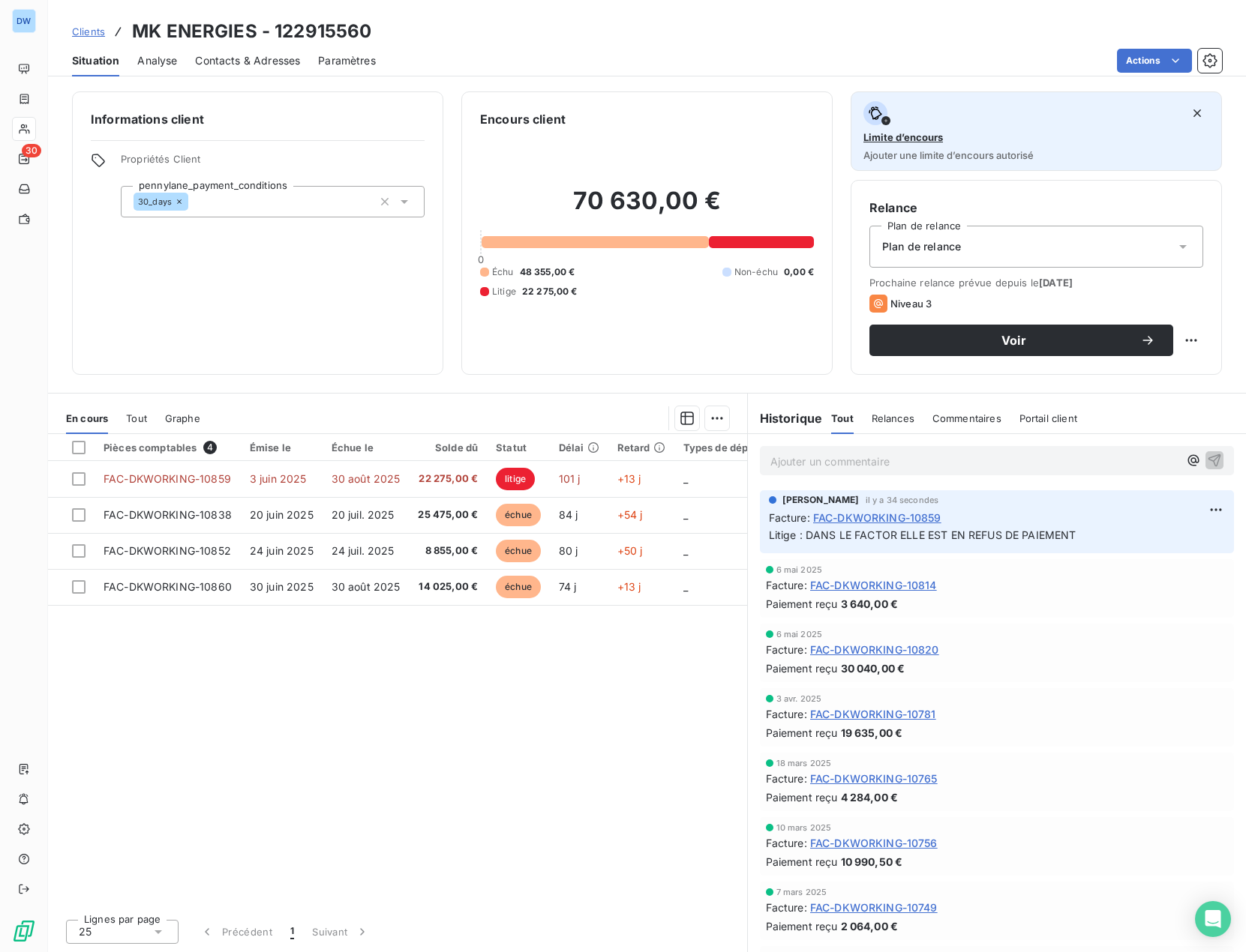
click at [922, 137] on span "Limite d’encours" at bounding box center [902, 137] width 79 height 12
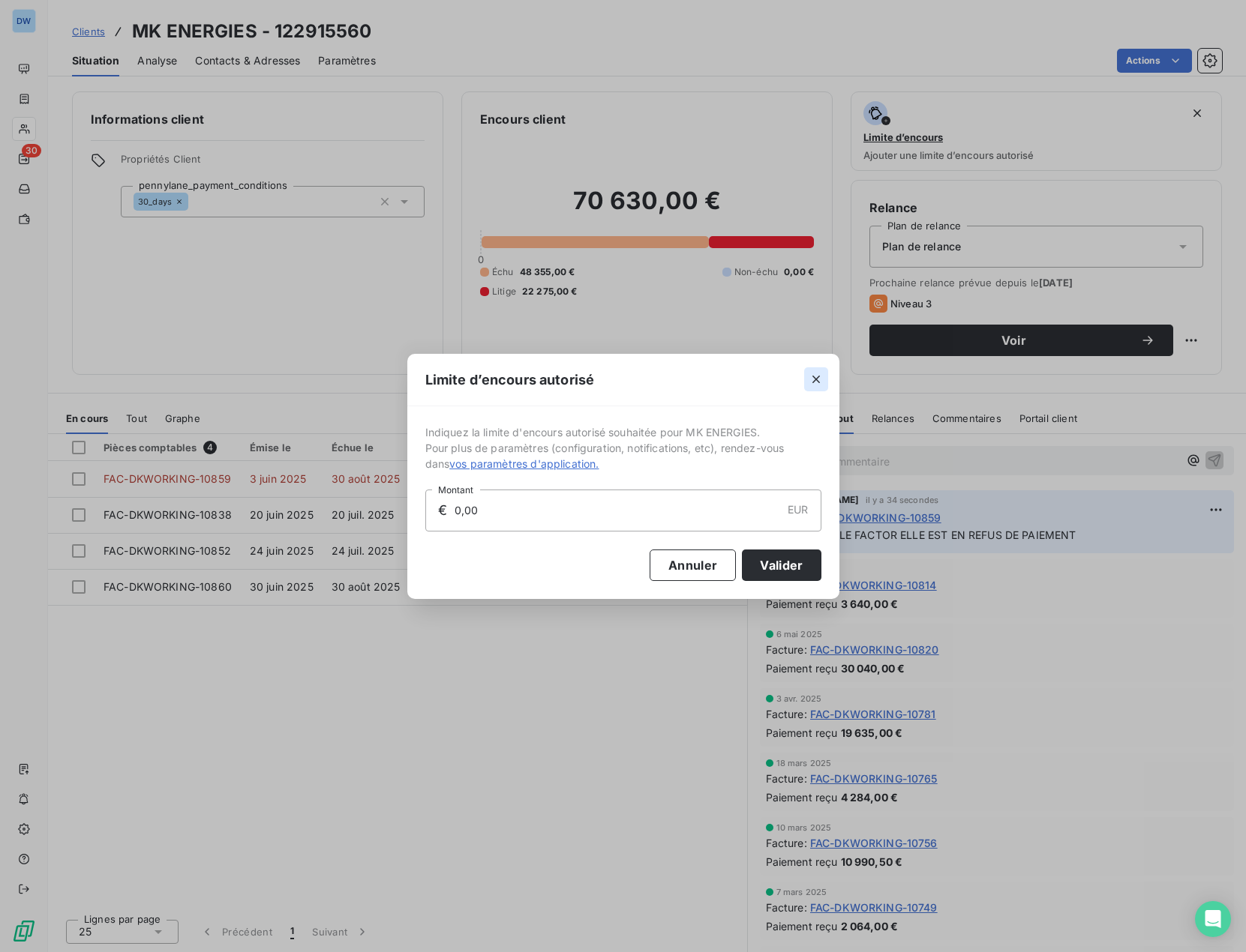
click at [816, 377] on icon "button" at bounding box center [816, 379] width 15 height 15
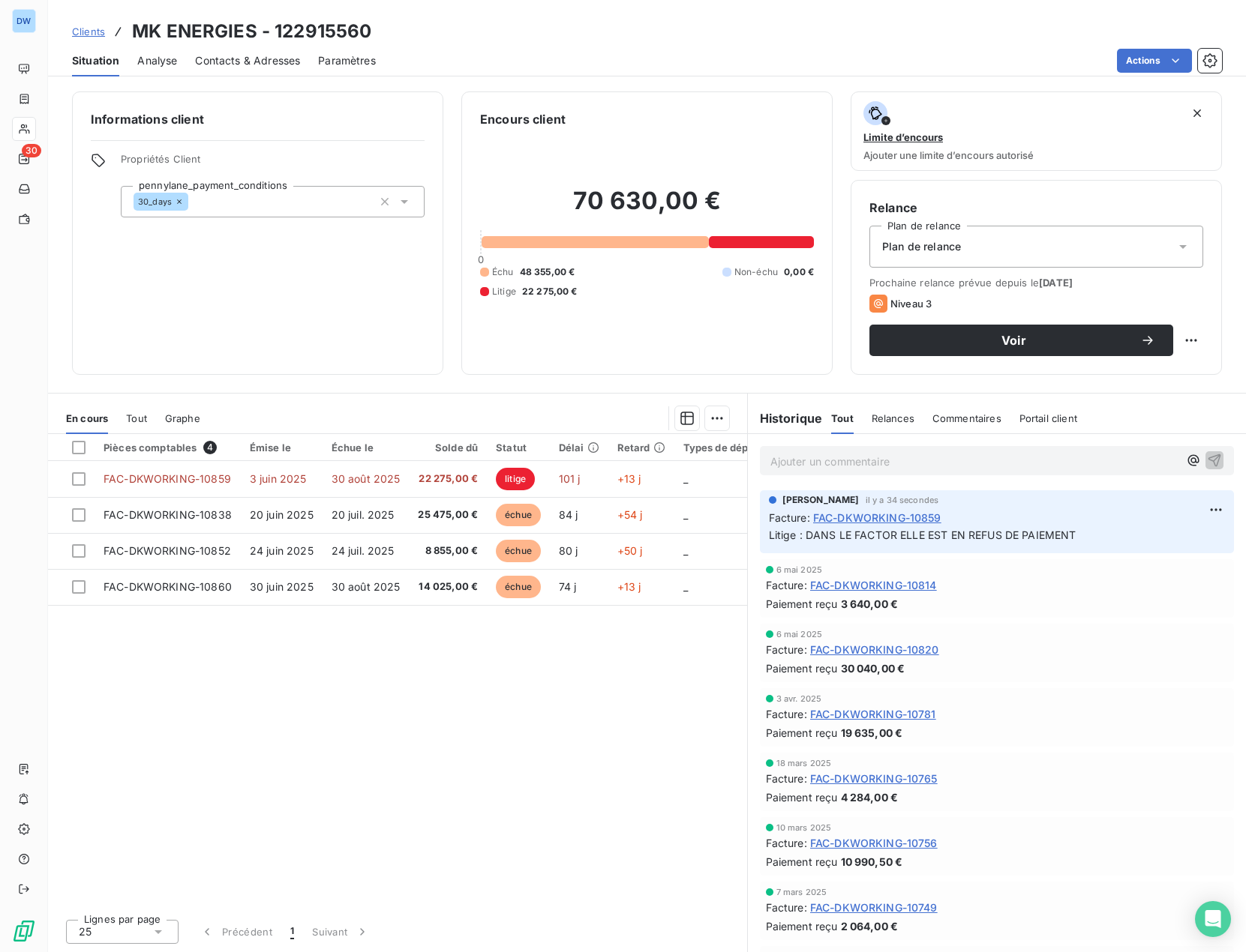
click at [1105, 240] on div "Plan de relance" at bounding box center [1037, 246] width 334 height 42
click at [1104, 240] on div "Plan de relance" at bounding box center [1037, 246] width 334 height 42
click at [1208, 59] on icon "button" at bounding box center [1210, 61] width 15 height 15
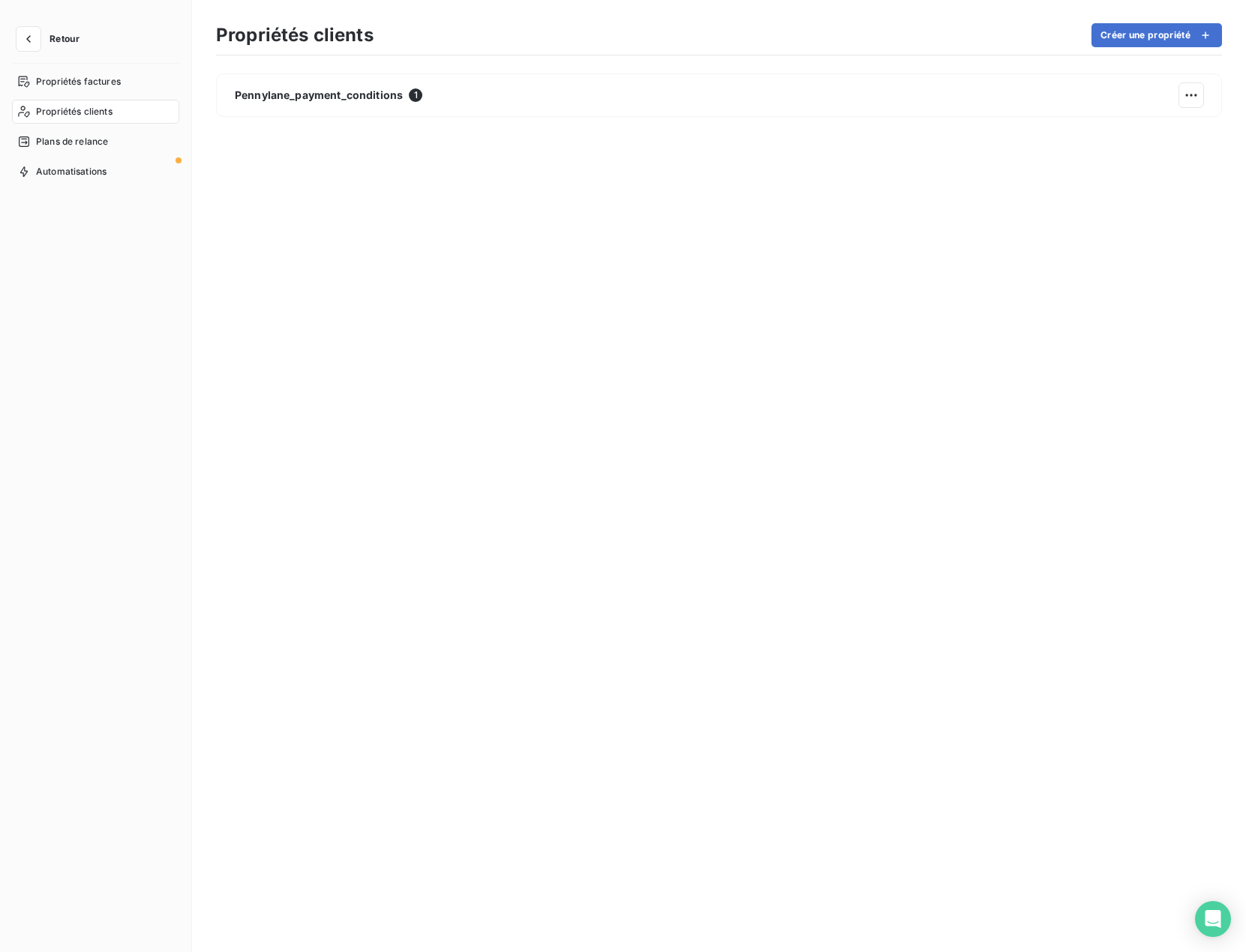
click at [1214, 61] on section "Propriétés clients Créer une propriété Pennylane_payment_conditions 1" at bounding box center [719, 476] width 1054 height 952
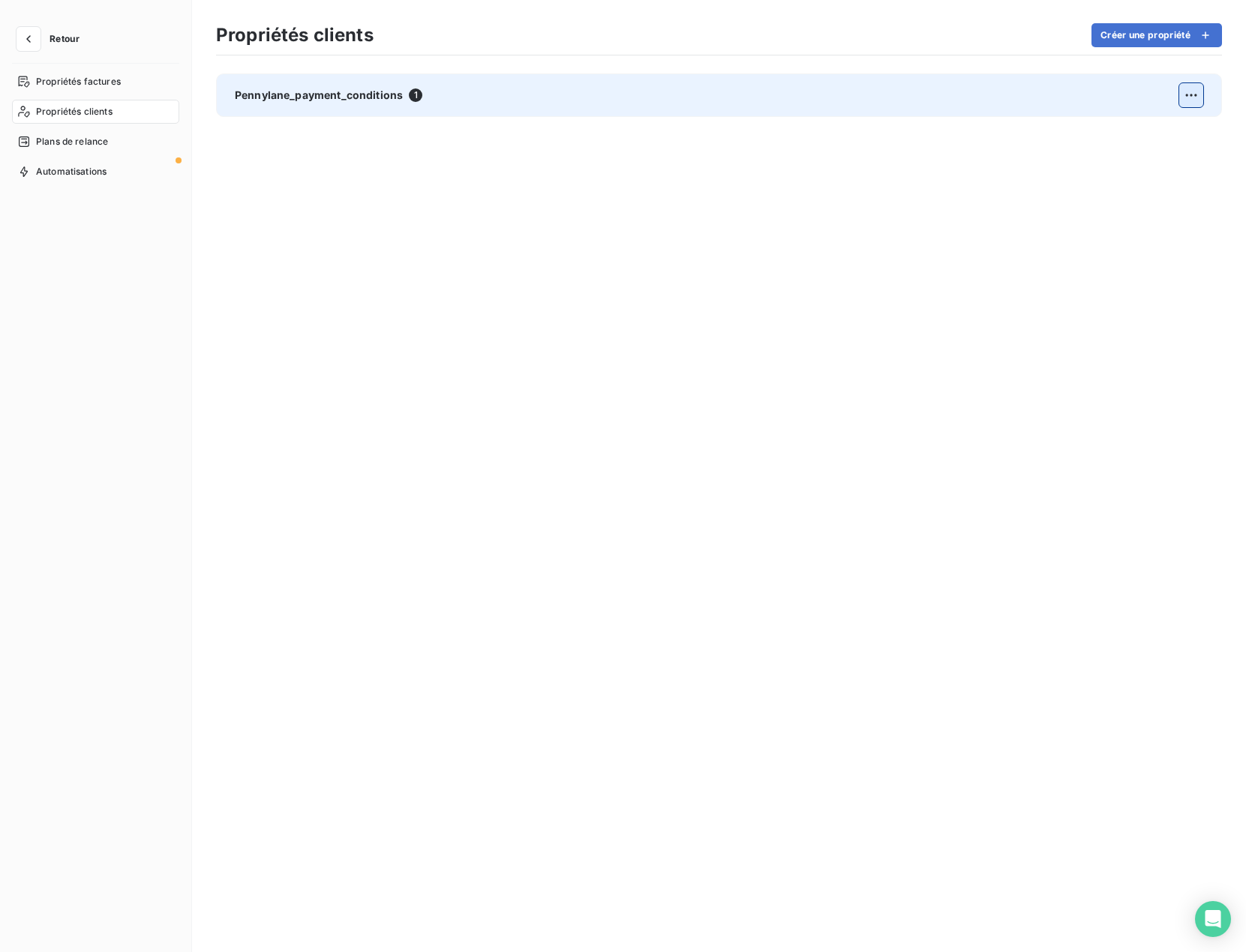
click at [1192, 90] on html "Retour Propriétés factures Propriétés clients Plans de relance Automatisations …" at bounding box center [623, 476] width 1246 height 952
click at [368, 98] on span "Pennylane_payment_conditions" at bounding box center [318, 95] width 168 height 15
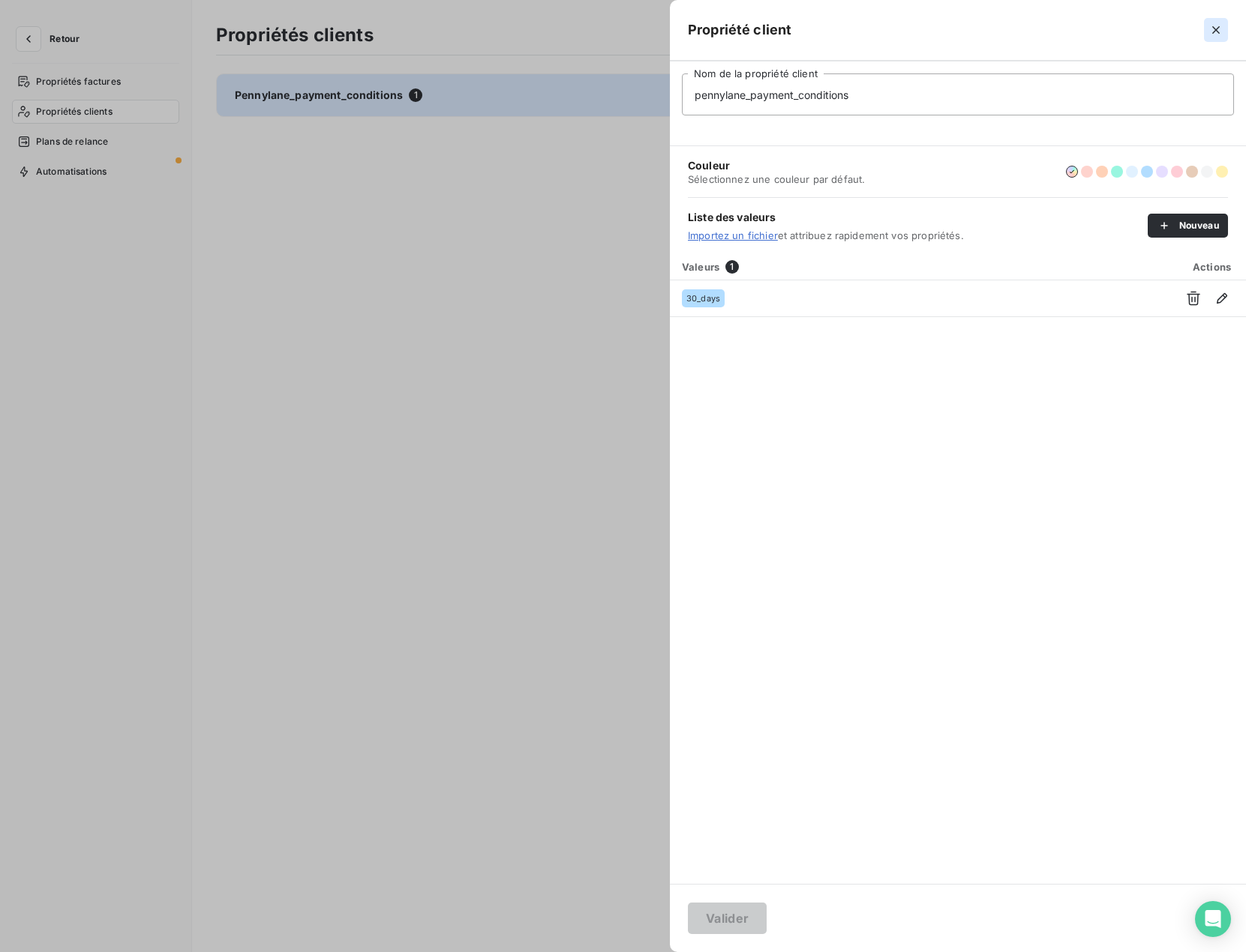
click at [1218, 32] on icon "button" at bounding box center [1216, 29] width 7 height 7
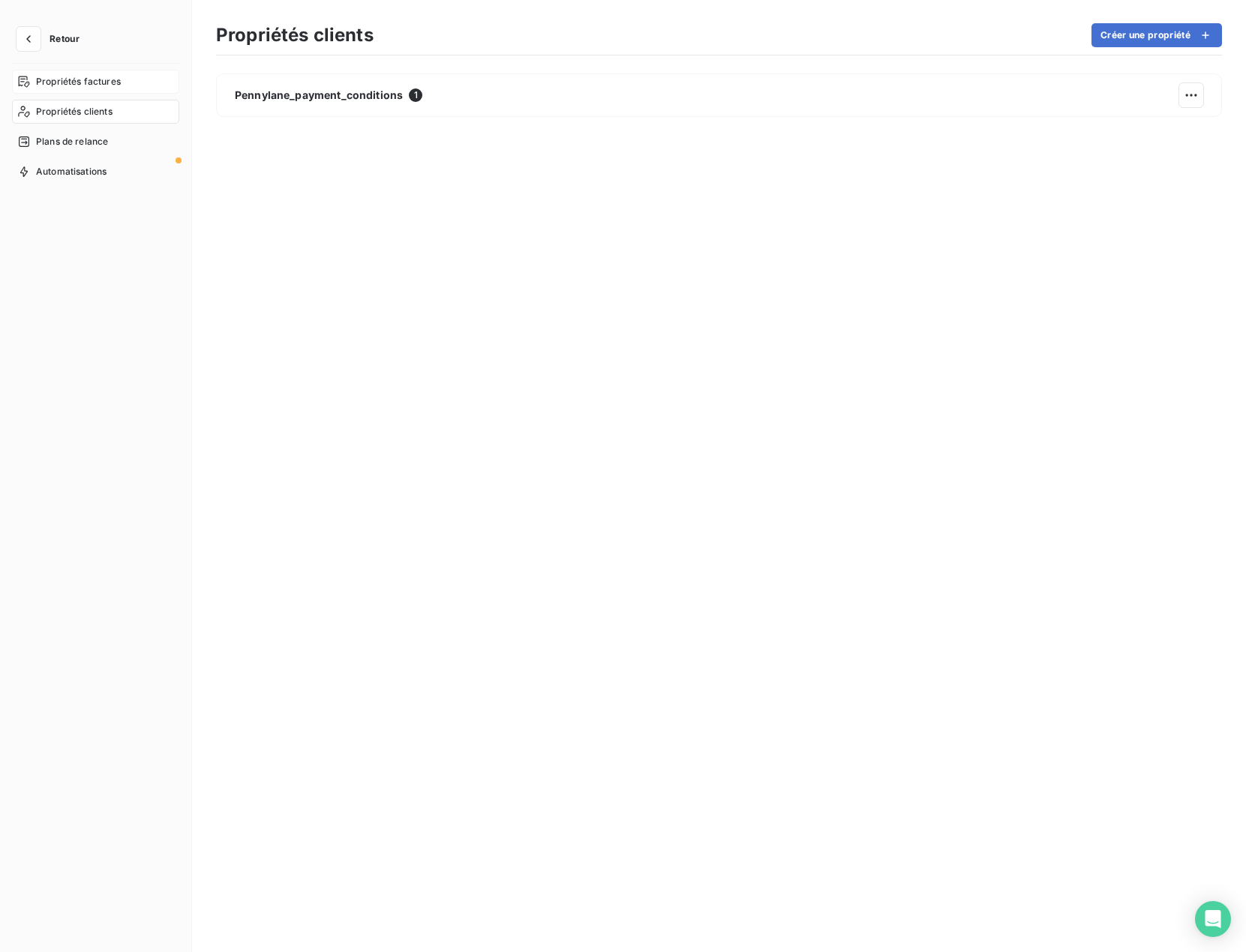
click at [65, 84] on span "Propriétés factures" at bounding box center [79, 82] width 85 height 14
click at [1162, 41] on button "Créer une propriété" at bounding box center [1157, 34] width 131 height 24
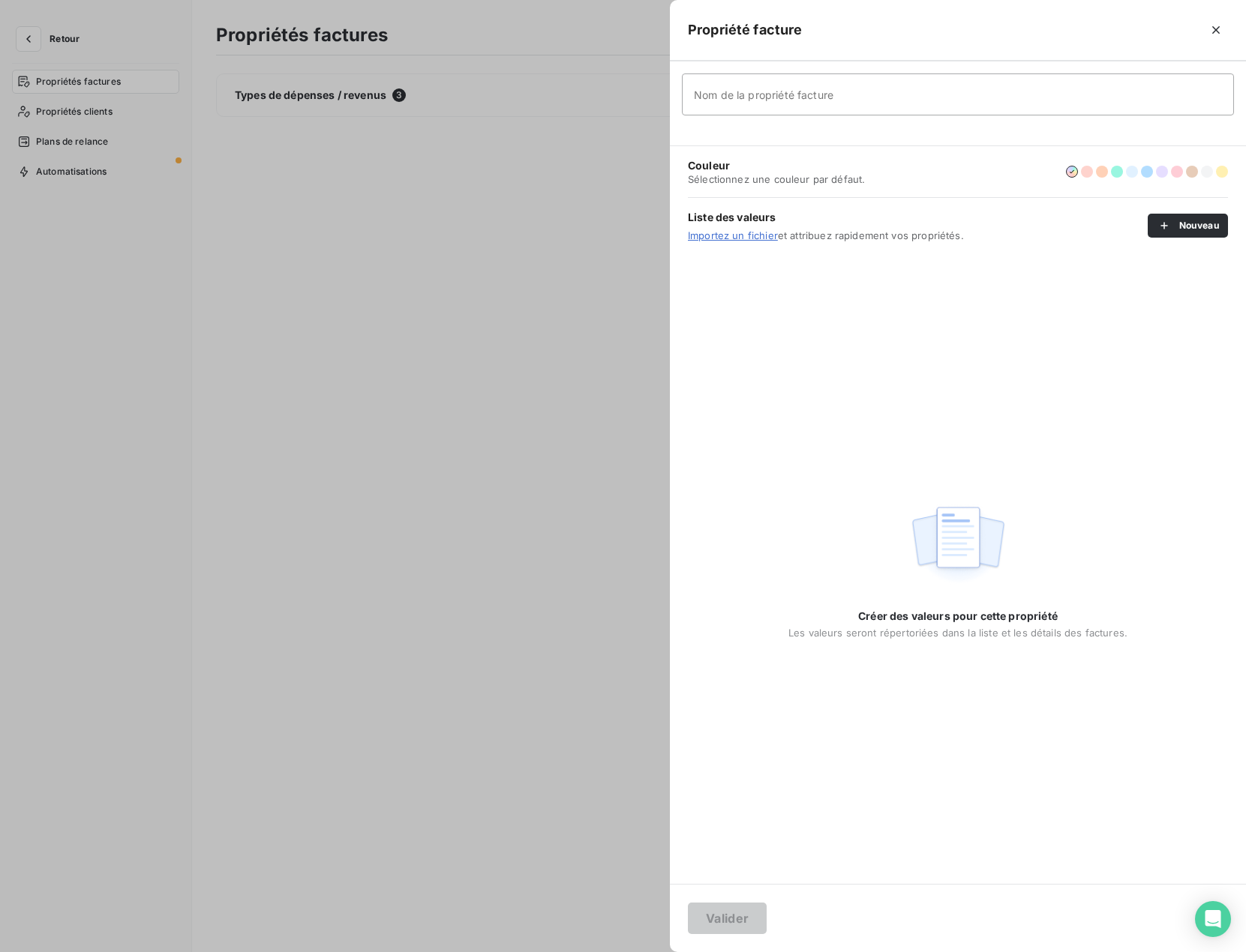
click at [843, 101] on input "Nom de la propriété facture" at bounding box center [957, 94] width 552 height 42
click at [844, 94] on input "Nom de la propriété facture" at bounding box center [957, 94] width 552 height 42
click at [1047, 272] on div "Créer des valeurs pour cette propriété Les valeurs seront répertoriées dans la …" at bounding box center [958, 568] width 576 height 631
click at [1162, 228] on icon "button" at bounding box center [1164, 226] width 15 height 15
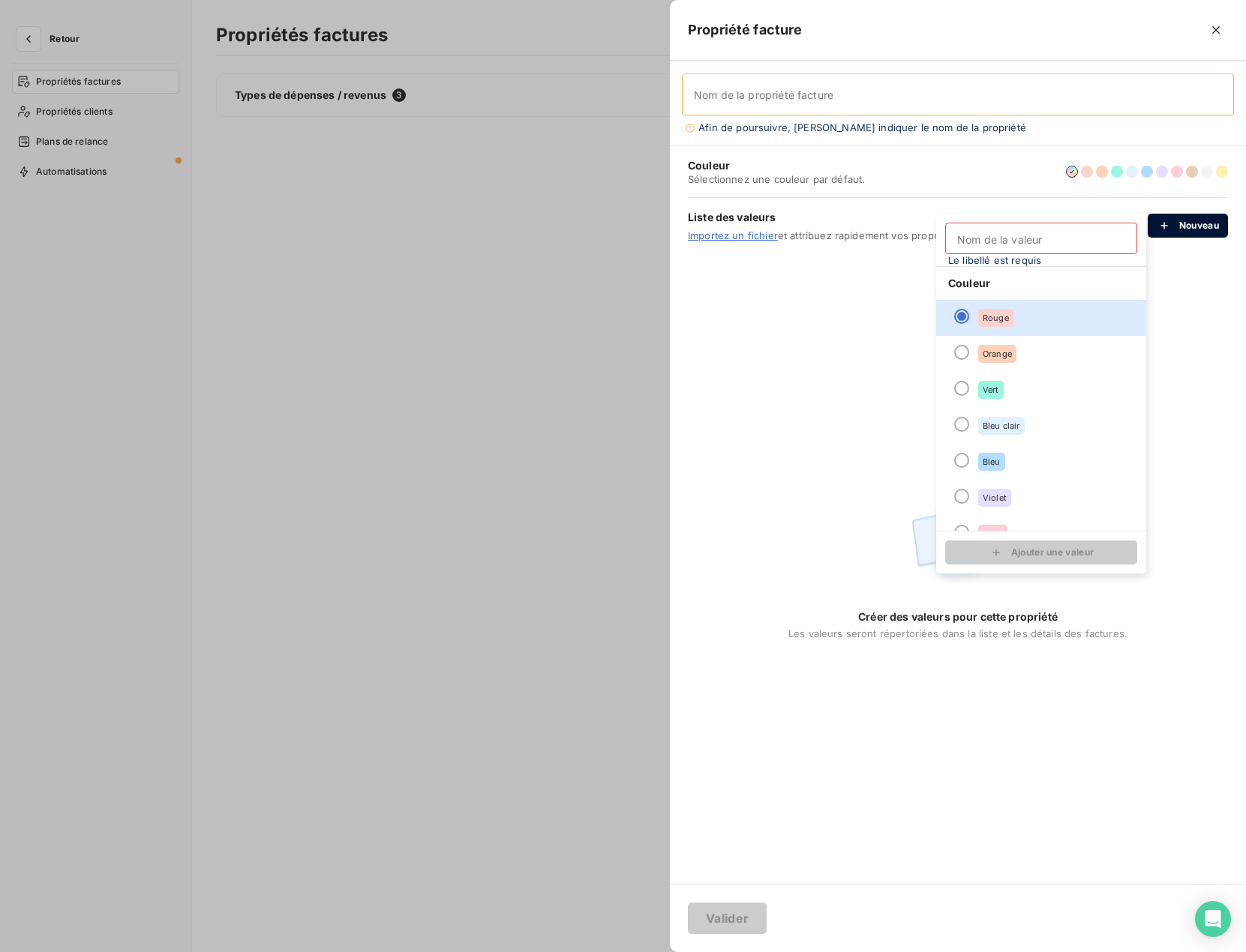
click at [1162, 228] on icon "button" at bounding box center [1164, 226] width 15 height 15
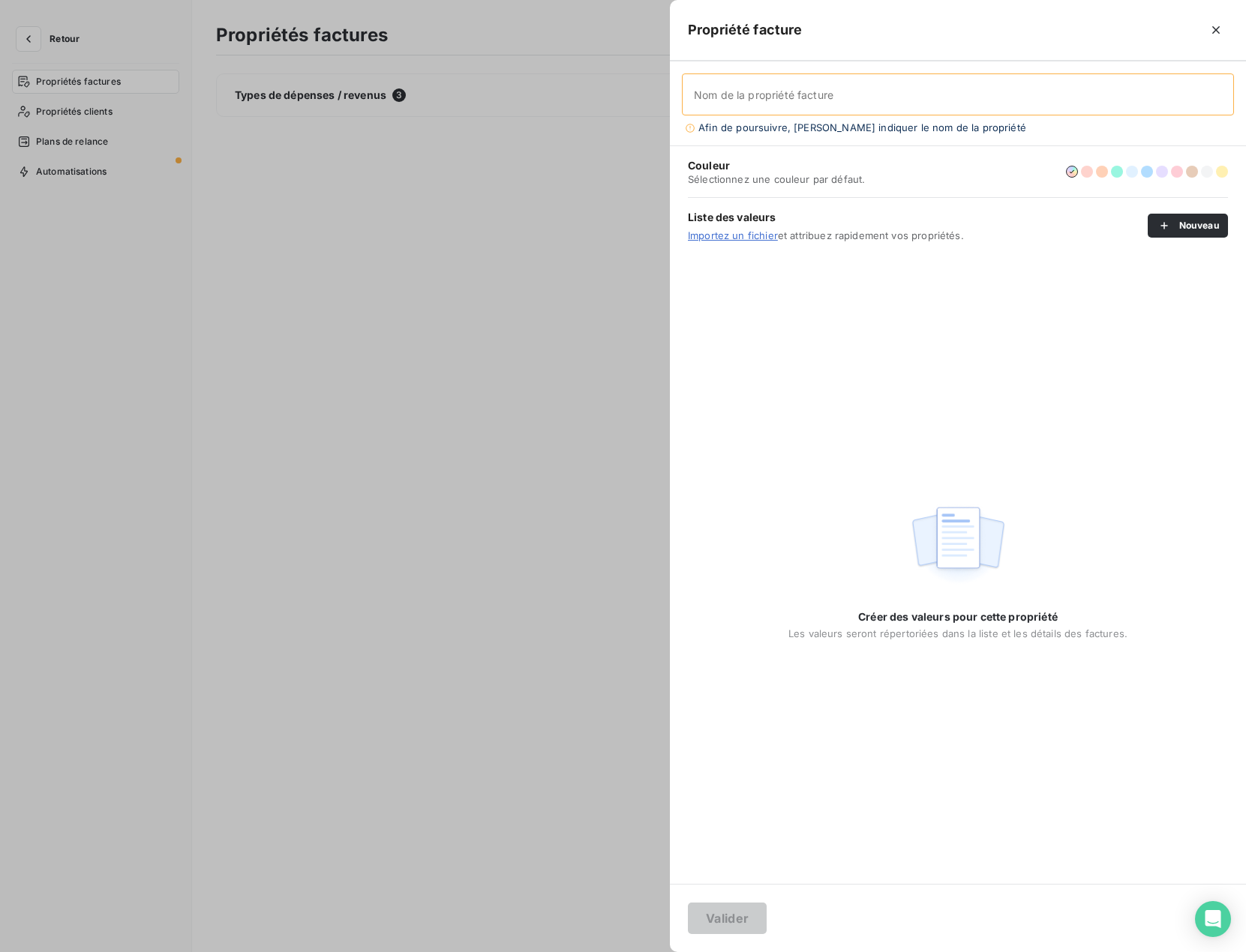
click at [719, 239] on link "Importez un fichier" at bounding box center [733, 236] width 90 height 12
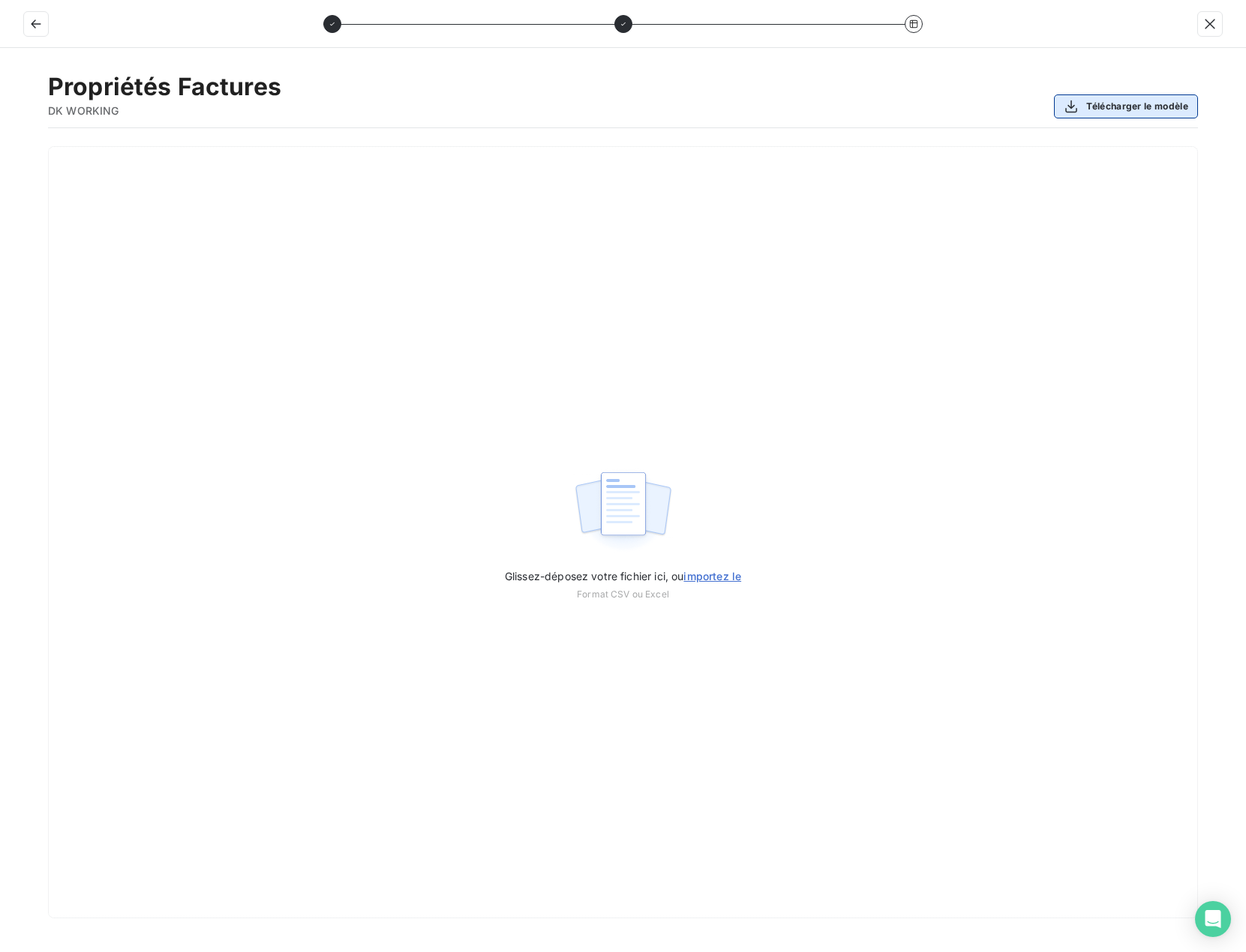
click at [1092, 108] on button "Télécharger le modèle" at bounding box center [1126, 106] width 144 height 24
click at [725, 31] on div at bounding box center [623, 24] width 600 height 18
click at [44, 23] on button "button" at bounding box center [35, 24] width 24 height 24
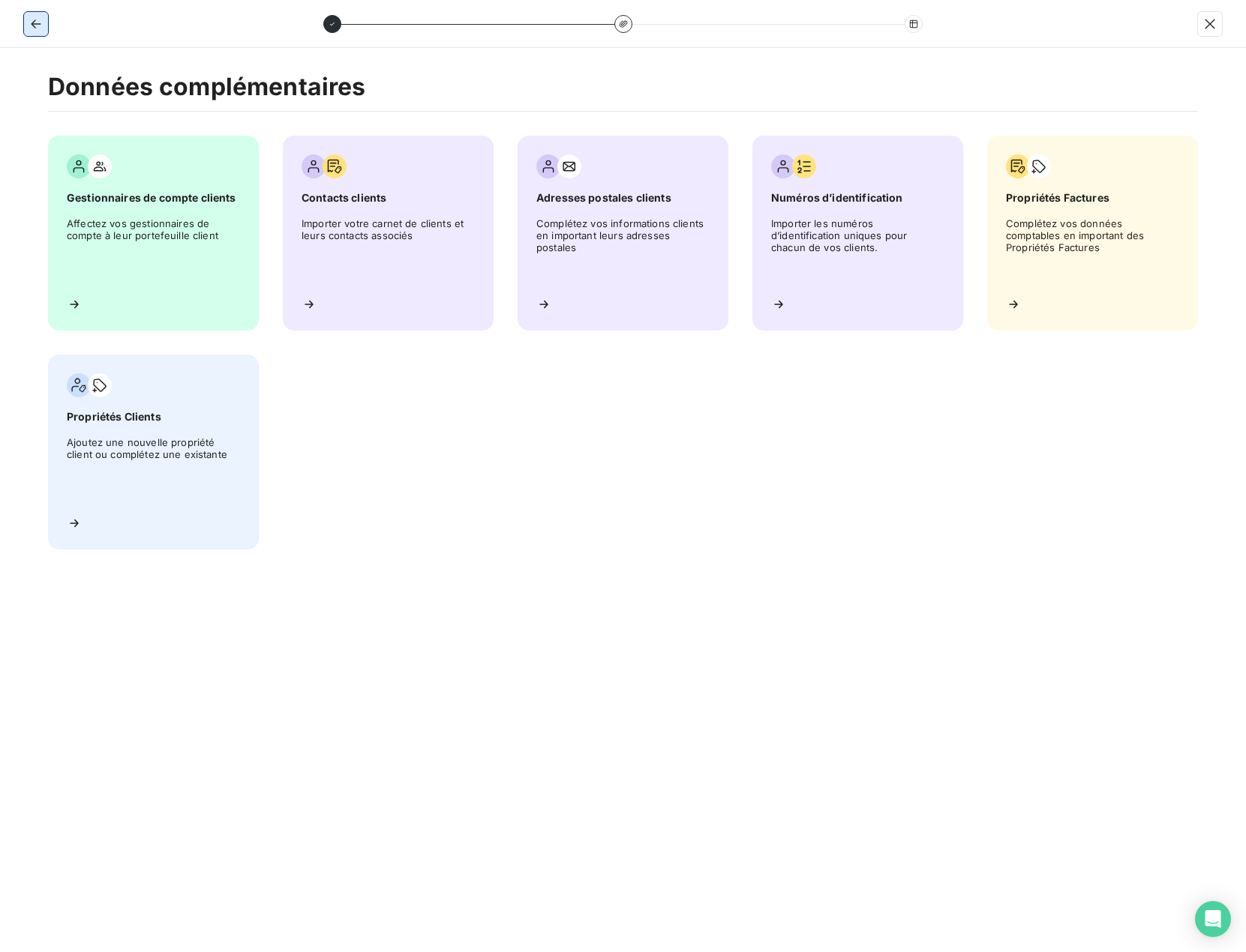
click at [44, 23] on button "button" at bounding box center [35, 24] width 24 height 24
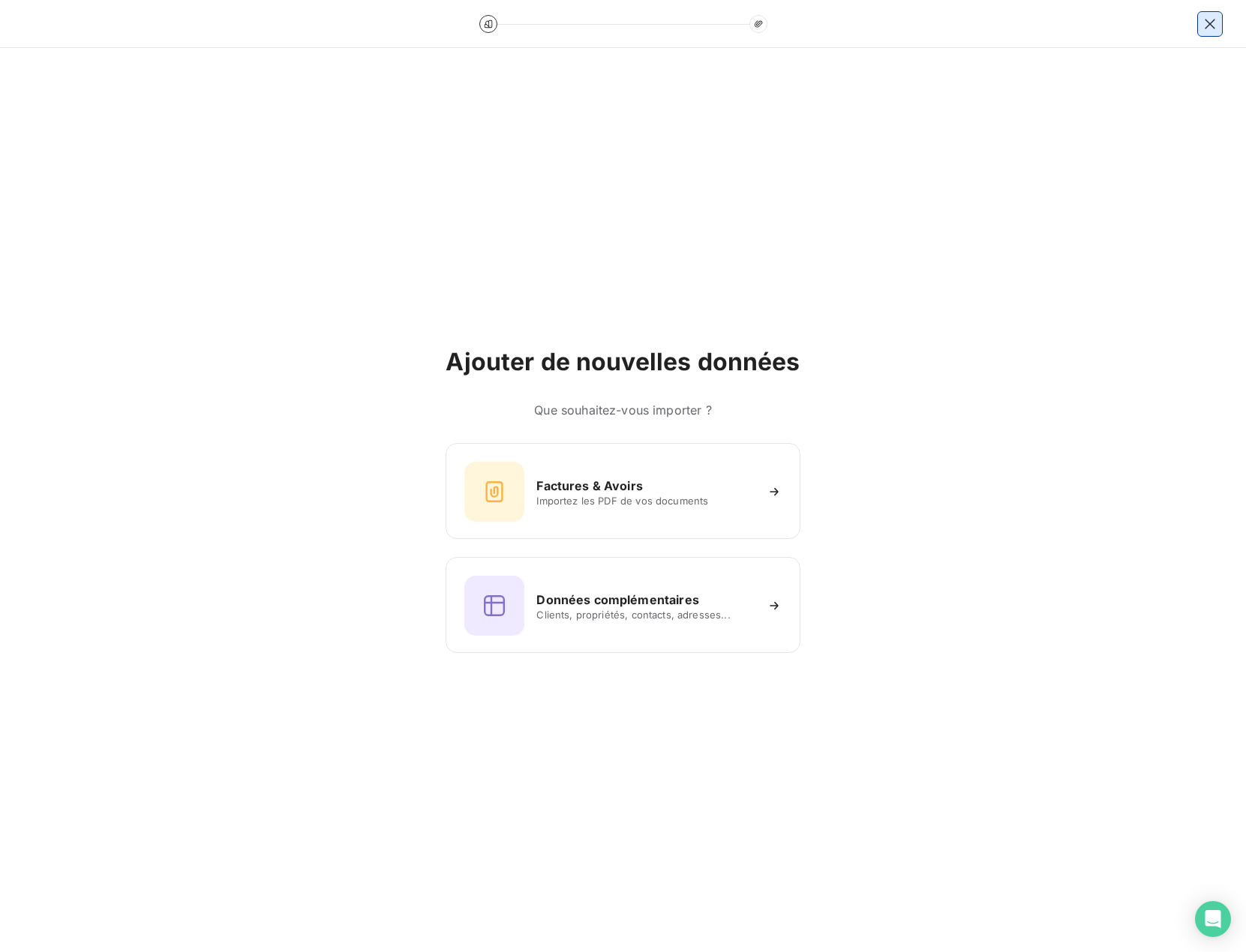
click at [1219, 20] on button "button" at bounding box center [1209, 24] width 24 height 24
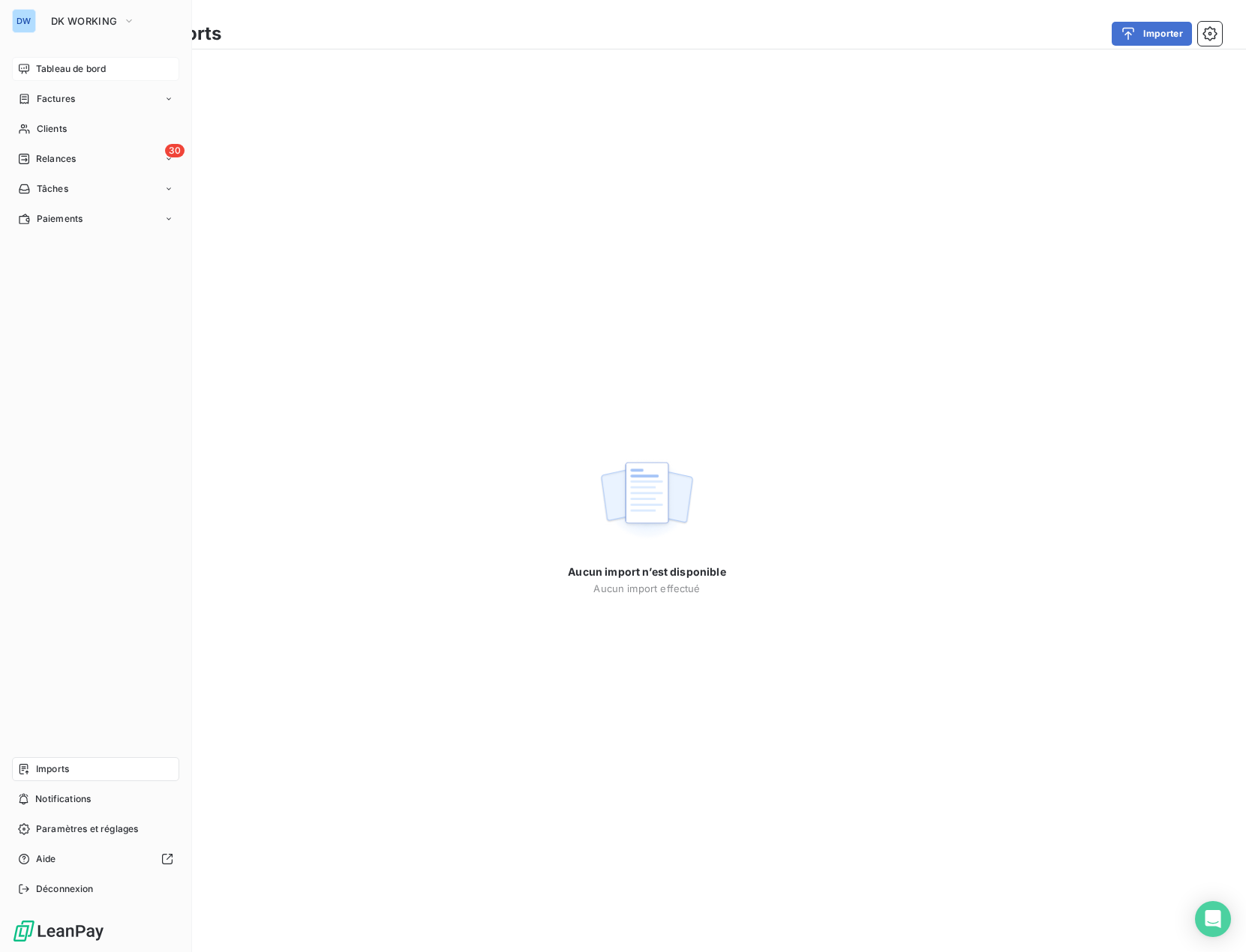
click at [43, 61] on div "Tableau de bord" at bounding box center [96, 69] width 167 height 24
